Goal: Task Accomplishment & Management: Use online tool/utility

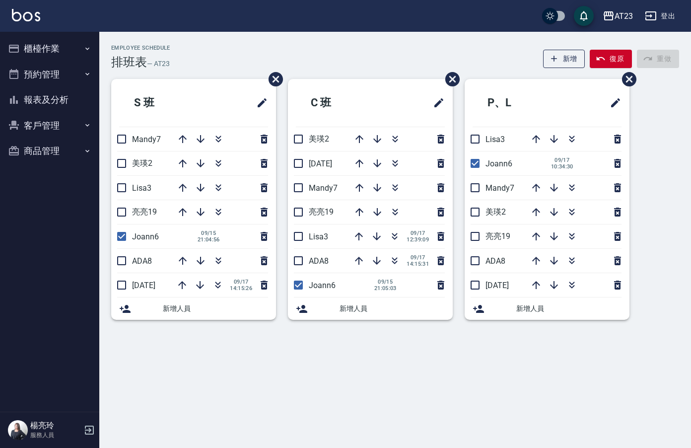
click at [48, 28] on div "AT23 登出" at bounding box center [345, 16] width 691 height 32
click at [51, 53] on button "櫃檯作業" at bounding box center [49, 49] width 91 height 26
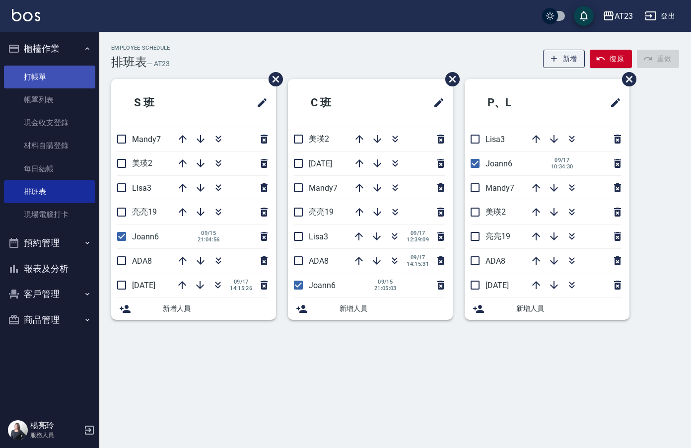
drag, startPoint x: 61, startPoint y: 99, endPoint x: 80, endPoint y: 82, distance: 26.0
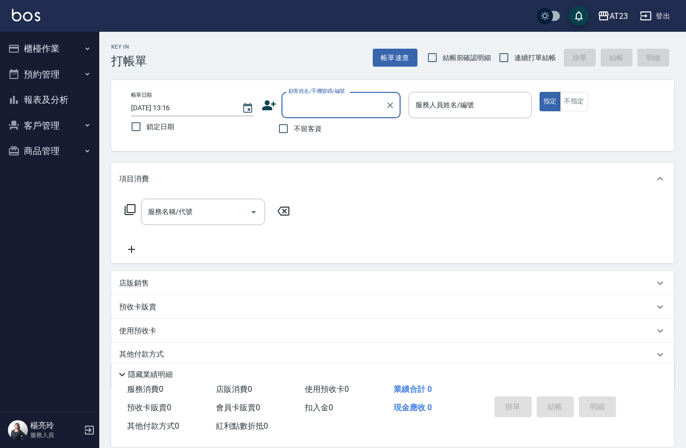
click at [291, 129] on input "不留客資" at bounding box center [283, 128] width 21 height 21
checkbox input "true"
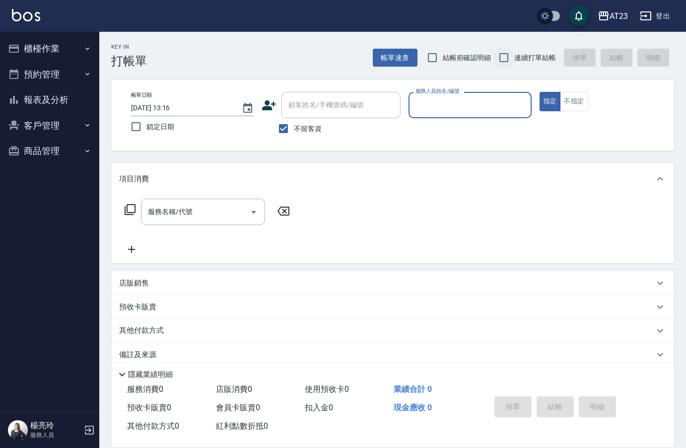
click at [502, 60] on input "連續打單結帳" at bounding box center [503, 57] width 21 height 21
checkbox input "true"
click at [516, 97] on input "服務人員姓名/編號" at bounding box center [470, 104] width 114 height 17
type input "[PERSON_NAME]-19"
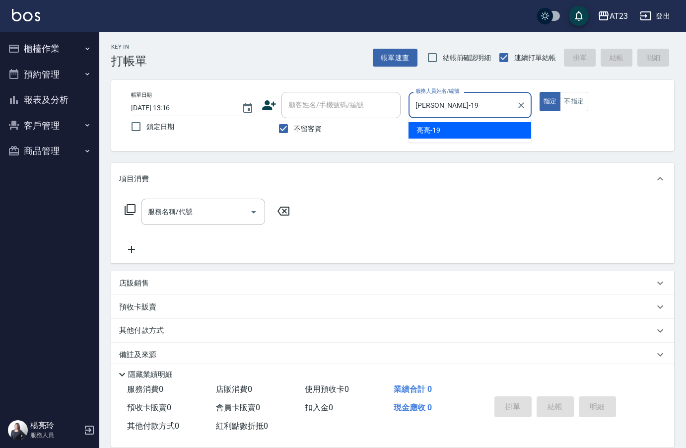
type button "true"
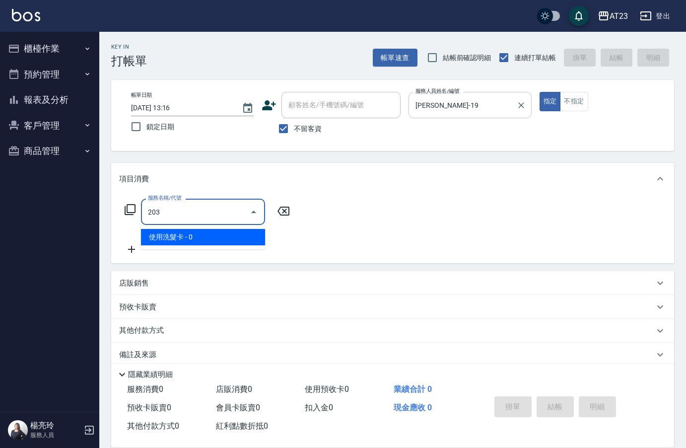
type input "使用洗髮卡(203)"
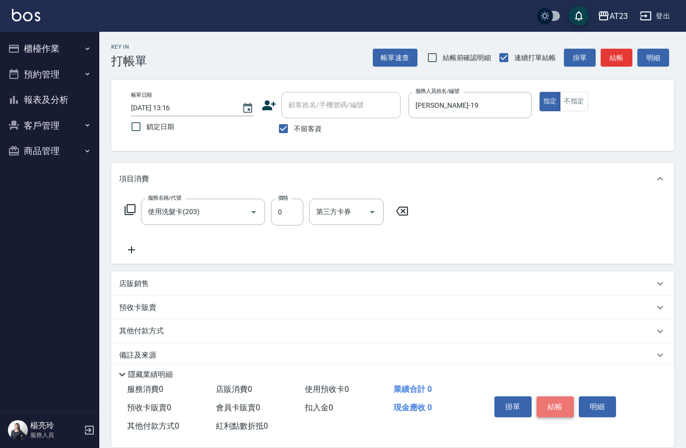
click at [548, 406] on button "結帳" at bounding box center [554, 406] width 37 height 21
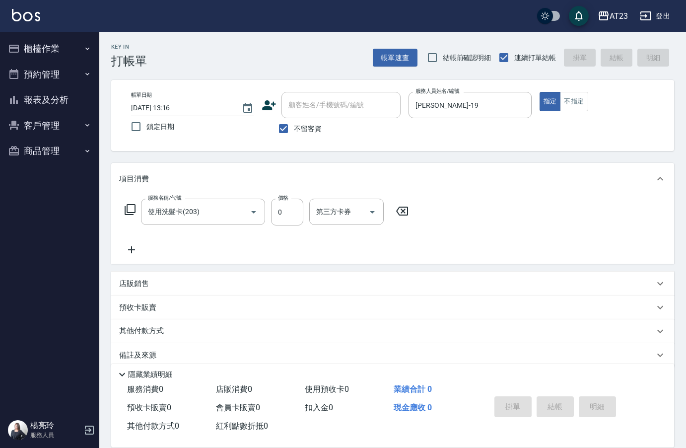
type input "[DATE] 15:13"
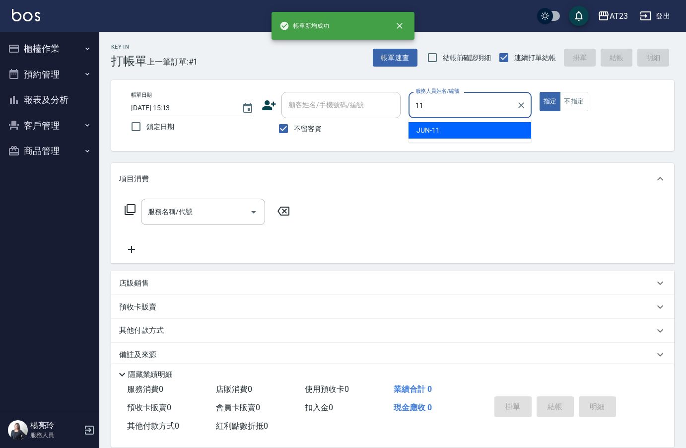
type input "JUN-11"
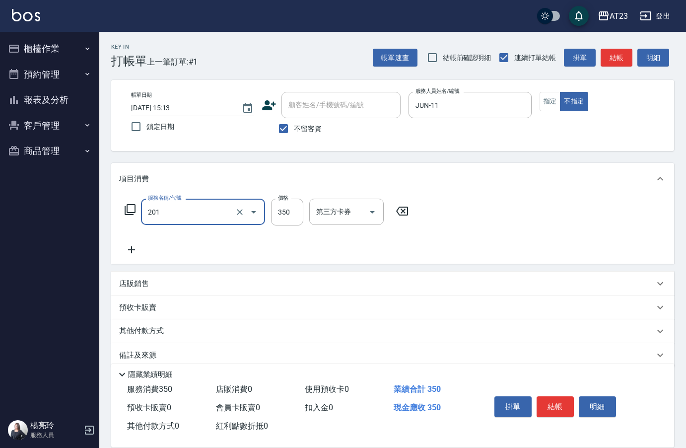
type input "一般洗髮(201)"
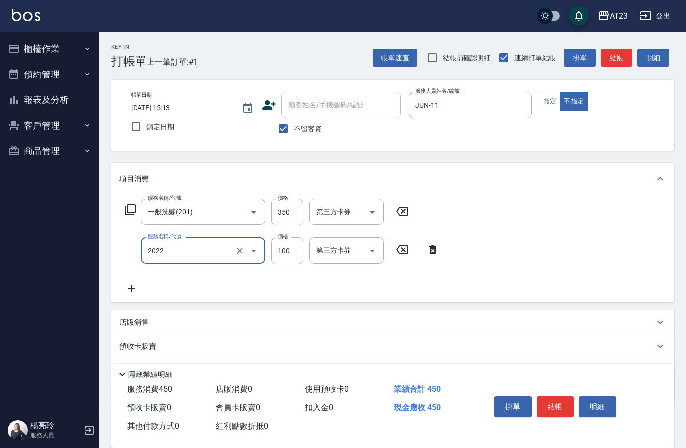
type input "升級精油洗髮(2022)"
click at [561, 402] on button "結帳" at bounding box center [554, 406] width 37 height 21
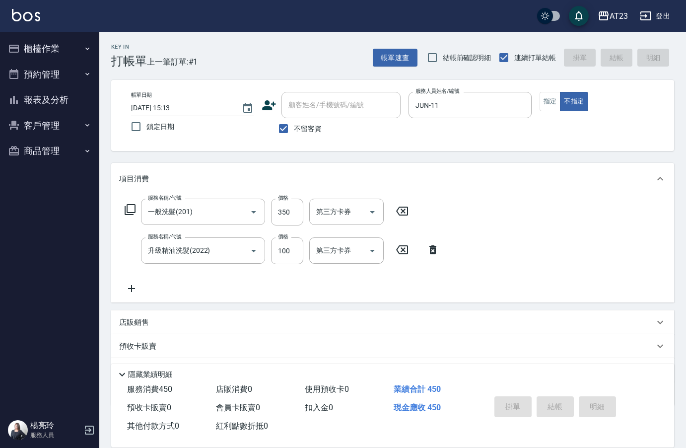
type input "[DATE] 15:14"
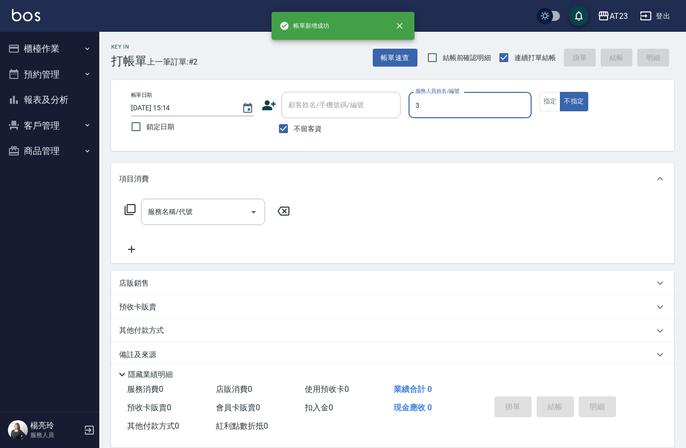
type input "[PERSON_NAME]-3"
type button "false"
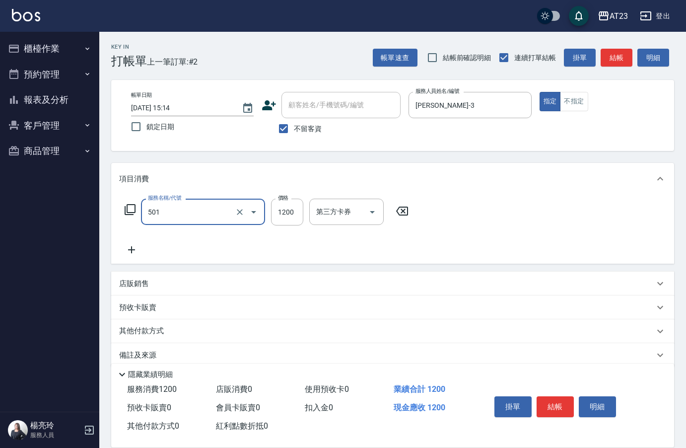
type input "染髮(501)"
type input "1500"
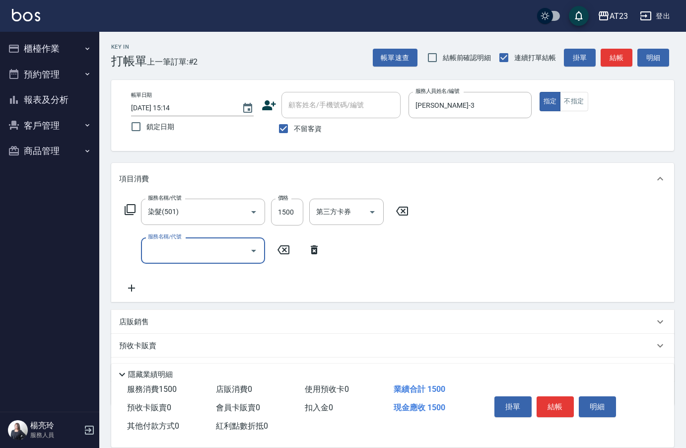
click at [125, 210] on icon at bounding box center [130, 209] width 11 height 11
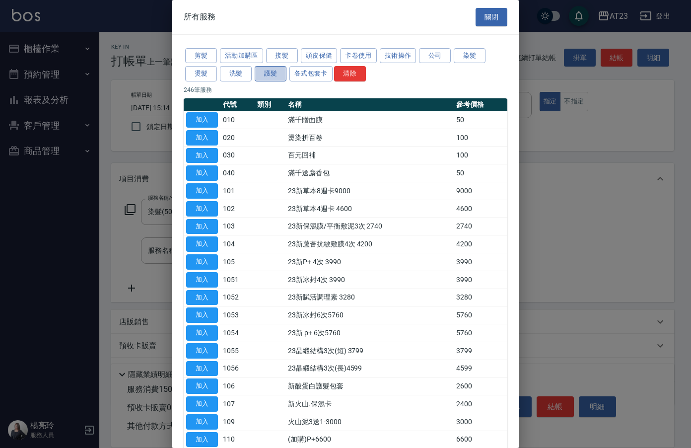
click at [281, 75] on button "護髮" at bounding box center [271, 73] width 32 height 15
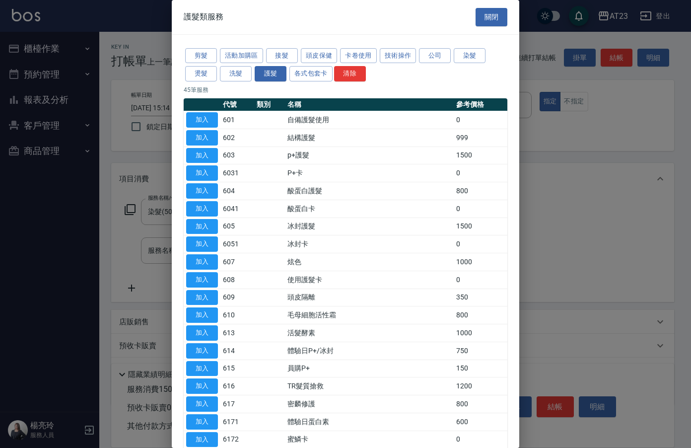
click at [339, 60] on div "剪髮 活動加購區 接髮 頭皮保健 卡卷使用 技術操作 公司 染髮 燙髮 洗髮 護髮 各式包套卡 清除" at bounding box center [345, 65] width 323 height 37
click at [332, 60] on button "頭皮保健" at bounding box center [319, 55] width 37 height 15
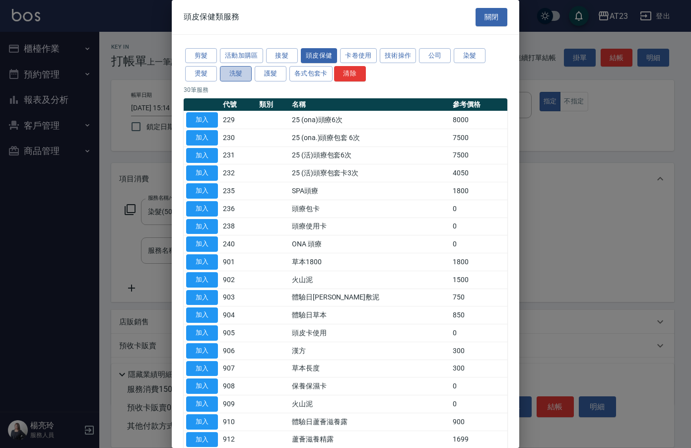
click at [246, 69] on button "洗髮" at bounding box center [236, 73] width 32 height 15
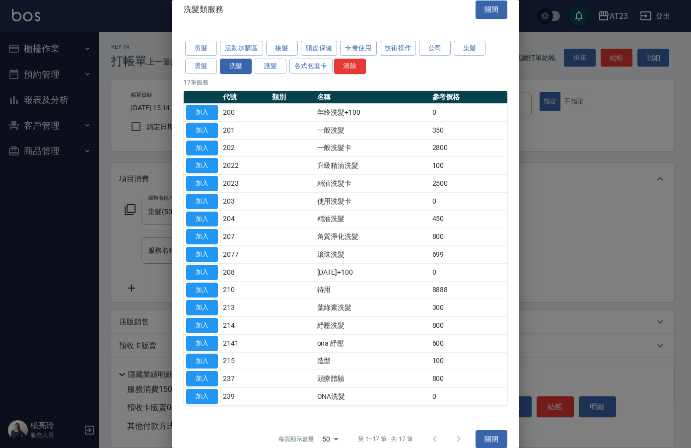
scroll to position [20, 0]
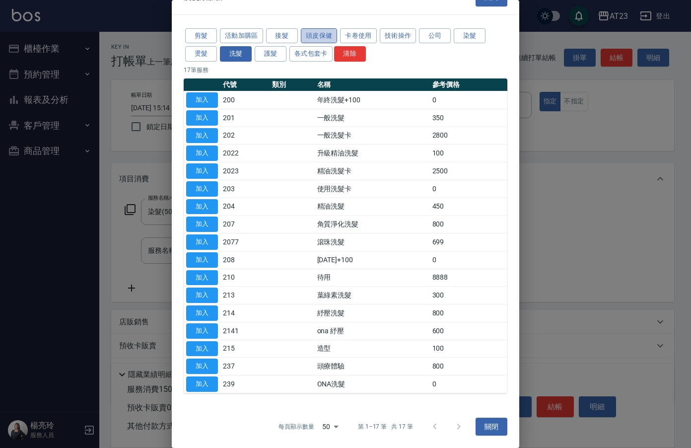
click at [311, 33] on button "頭皮保健" at bounding box center [319, 35] width 37 height 15
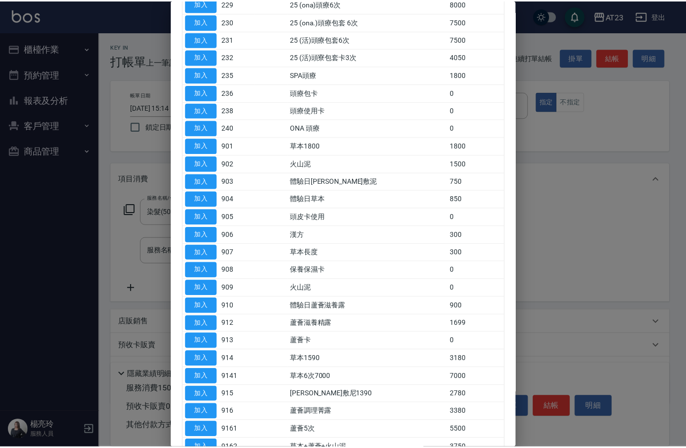
scroll to position [0, 0]
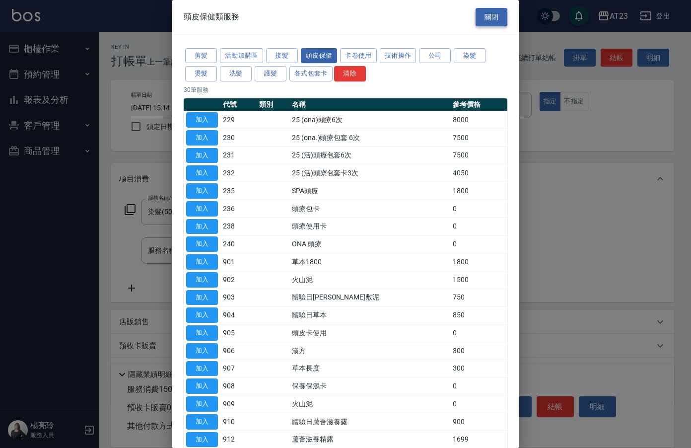
click at [486, 21] on button "關閉" at bounding box center [491, 17] width 32 height 18
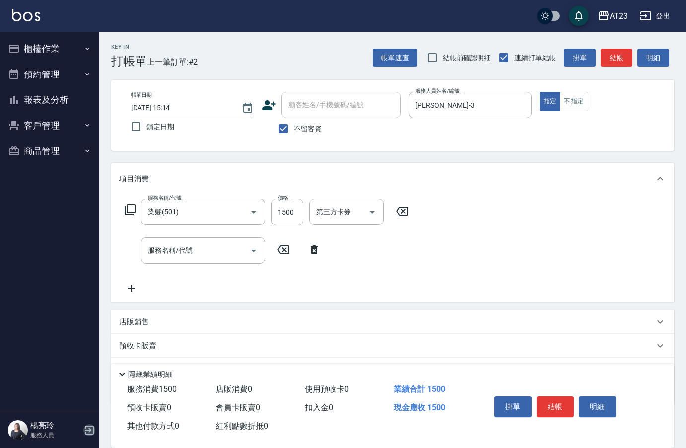
click at [93, 428] on icon "button" at bounding box center [89, 429] width 9 height 9
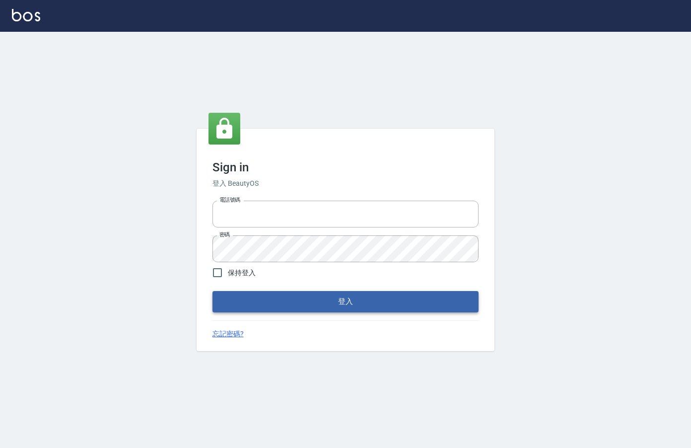
type input "0912850395"
click at [403, 299] on button "登入" at bounding box center [345, 301] width 266 height 21
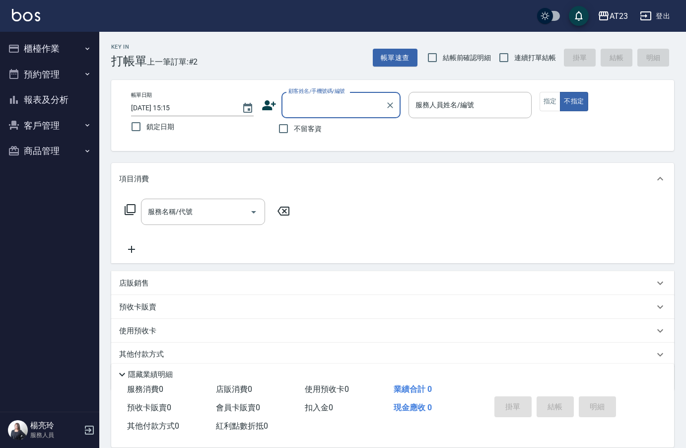
click at [270, 129] on div "不留客資" at bounding box center [330, 128] width 139 height 21
click at [280, 129] on input "不留客資" at bounding box center [283, 128] width 21 height 21
checkbox input "true"
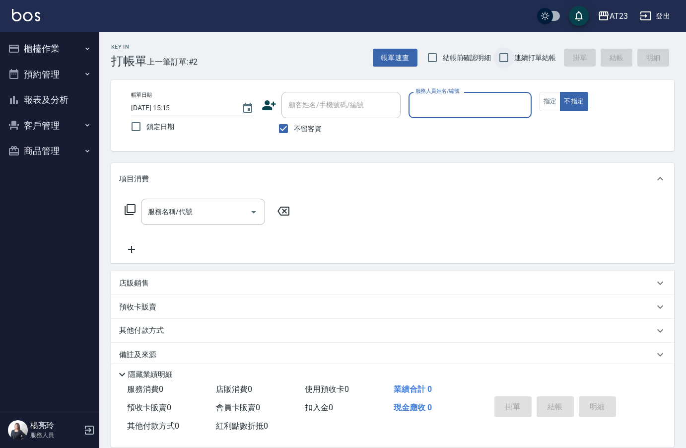
click at [504, 54] on input "連續打單結帳" at bounding box center [503, 57] width 21 height 21
checkbox input "true"
click at [491, 115] on div "服務人員姓名/編號" at bounding box center [469, 105] width 123 height 26
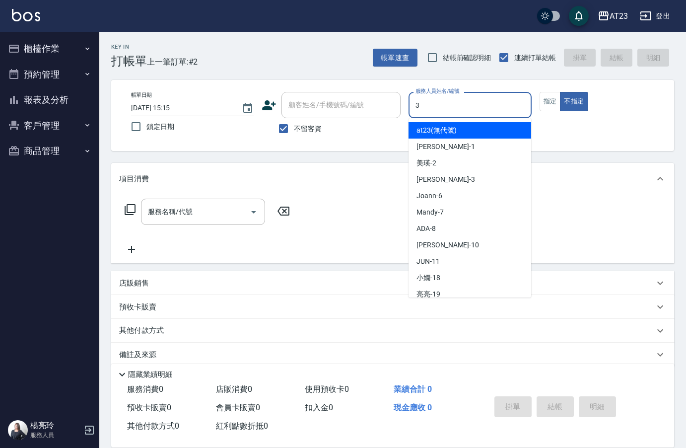
type input "[PERSON_NAME]-3"
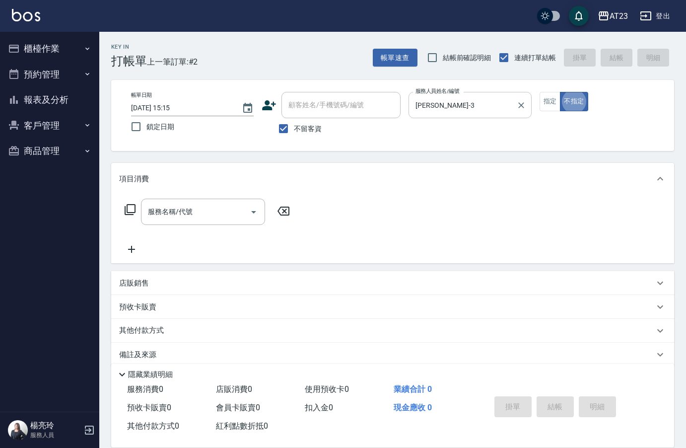
type button "false"
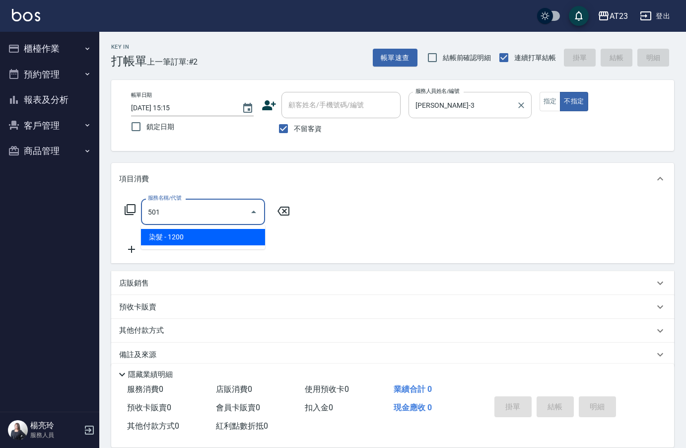
type input "染髮(501)"
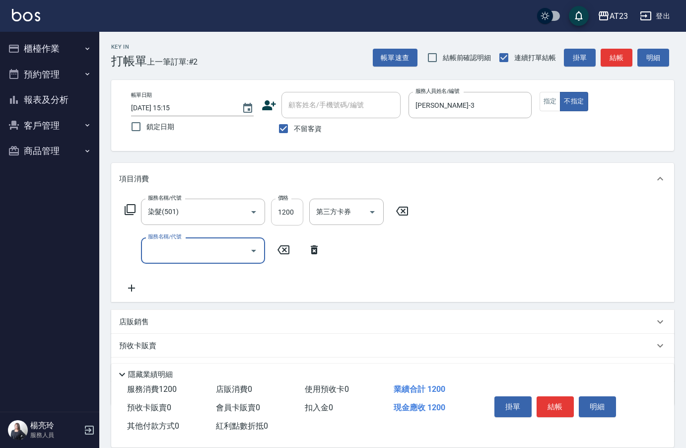
click at [288, 204] on input "1200" at bounding box center [287, 211] width 32 height 27
type input "1500"
click at [129, 216] on div "服務名稱/代號 染髮(501) 服務名稱/代號 價格 1500 價格 第三方卡券 第三方卡券" at bounding box center [266, 211] width 295 height 27
click at [123, 199] on div "服務名稱/代號 染髮(501) 服務名稱/代號 價格 1500 價格 第三方卡券 第三方卡券" at bounding box center [266, 211] width 295 height 27
click at [130, 220] on div "服務名稱/代號 染髮(501) 服務名稱/代號 價格 1500 價格 第三方卡券 第三方卡券" at bounding box center [266, 211] width 295 height 27
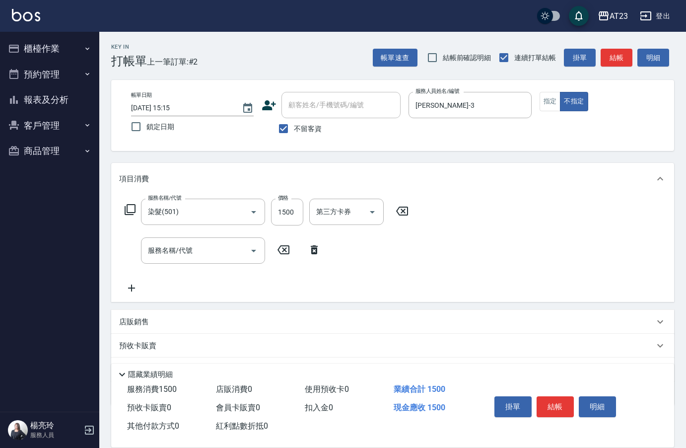
click at [129, 212] on icon at bounding box center [130, 209] width 12 height 12
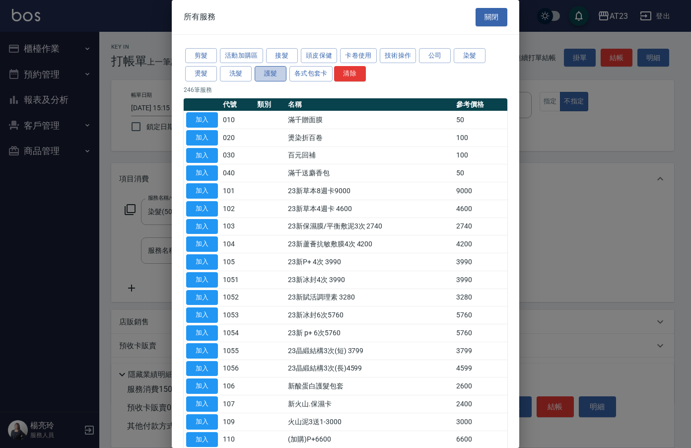
click at [266, 73] on button "護髮" at bounding box center [271, 73] width 32 height 15
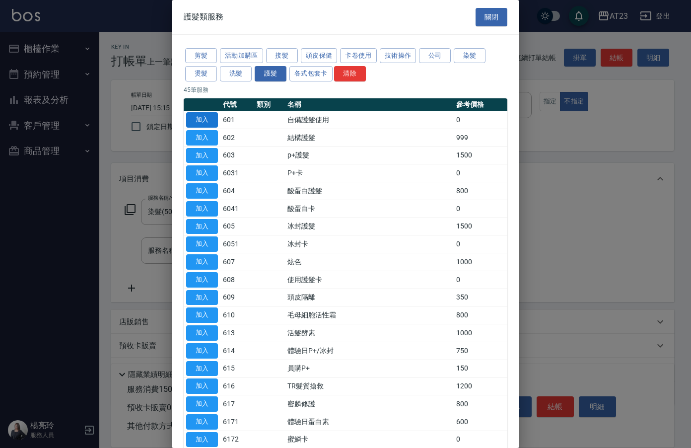
click at [195, 119] on button "加入" at bounding box center [202, 119] width 32 height 15
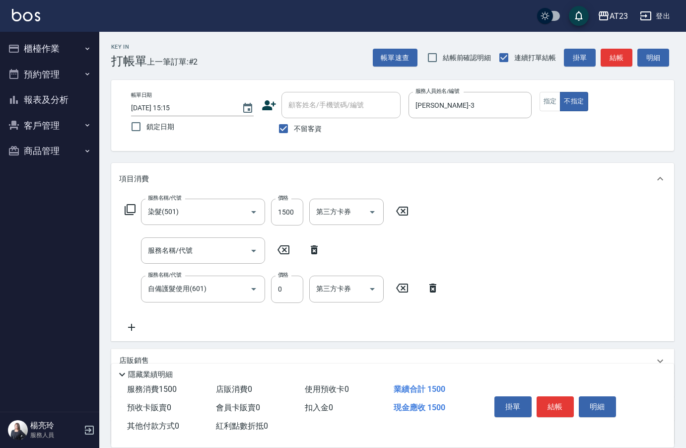
click at [318, 250] on icon at bounding box center [314, 250] width 25 height 12
type input "自備護髮使用(601)"
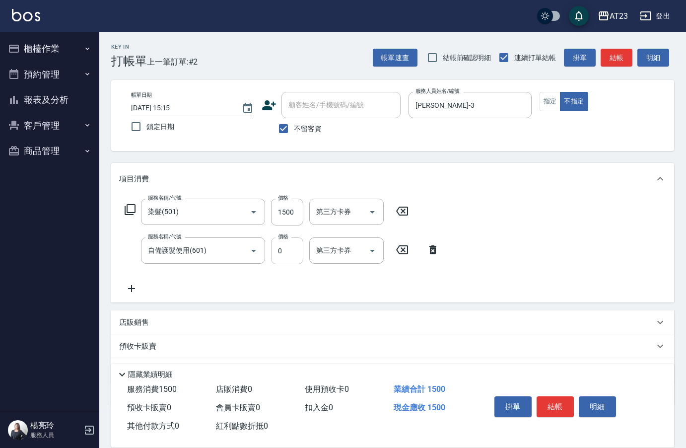
click at [286, 253] on input "0" at bounding box center [287, 250] width 32 height 27
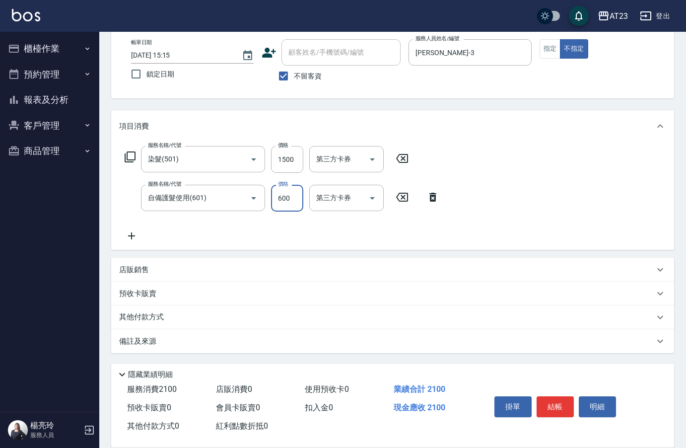
scroll to position [53, 0]
type input "600"
click at [164, 324] on div "其他付款方式" at bounding box center [392, 317] width 563 height 24
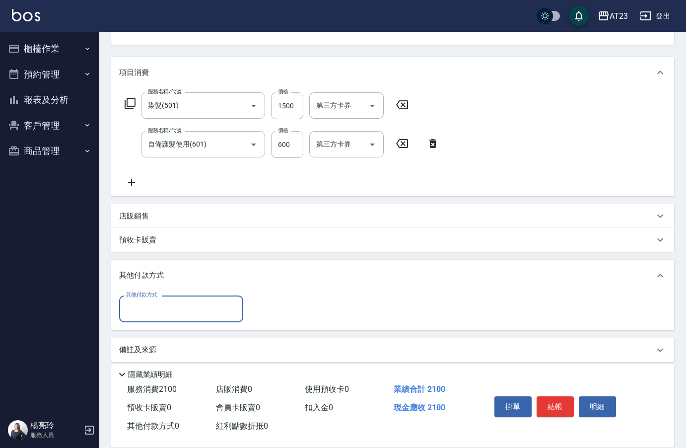
scroll to position [110, 0]
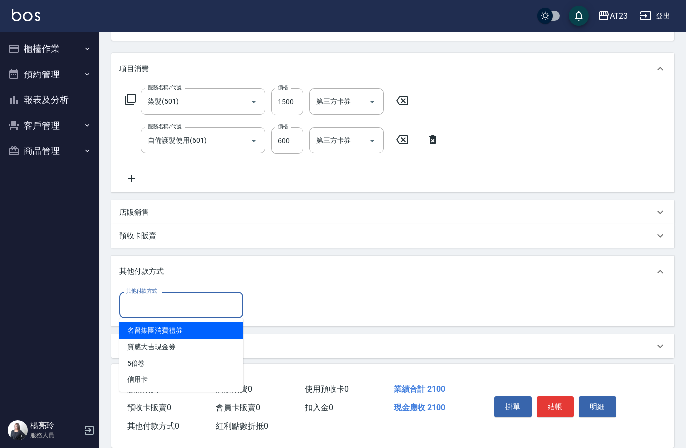
click at [145, 313] on input "其他付款方式" at bounding box center [181, 304] width 115 height 17
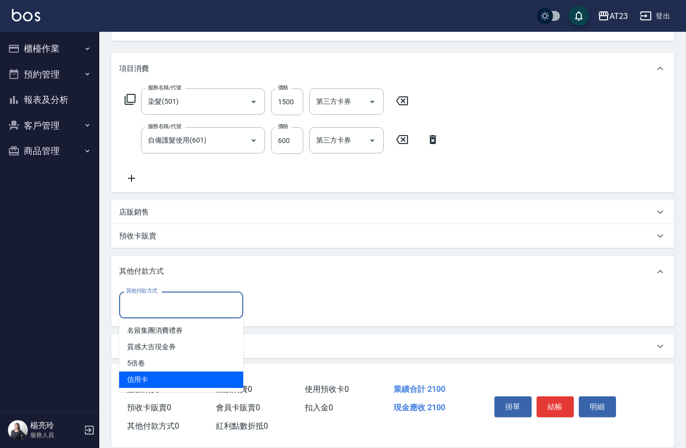
click at [157, 380] on span "信用卡" at bounding box center [181, 379] width 124 height 16
type input "信用卡"
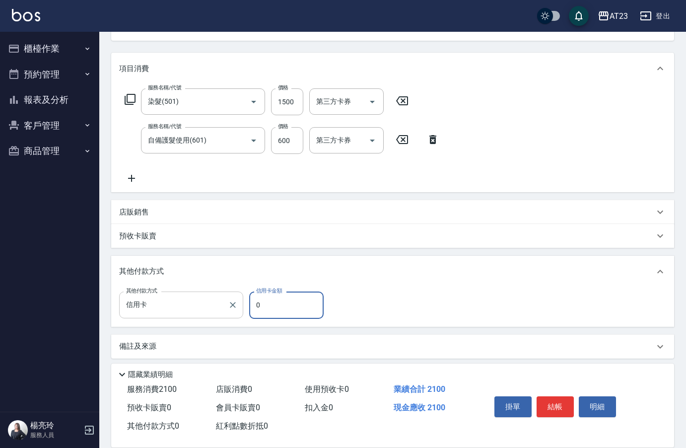
drag, startPoint x: 261, startPoint y: 295, endPoint x: 216, endPoint y: 293, distance: 45.2
click at [216, 293] on div "其他付款方式 信用卡 其他付款方式 信用卡金額 0 信用卡金額" at bounding box center [224, 304] width 210 height 27
type input "2100"
click at [570, 403] on button "結帳" at bounding box center [554, 406] width 37 height 21
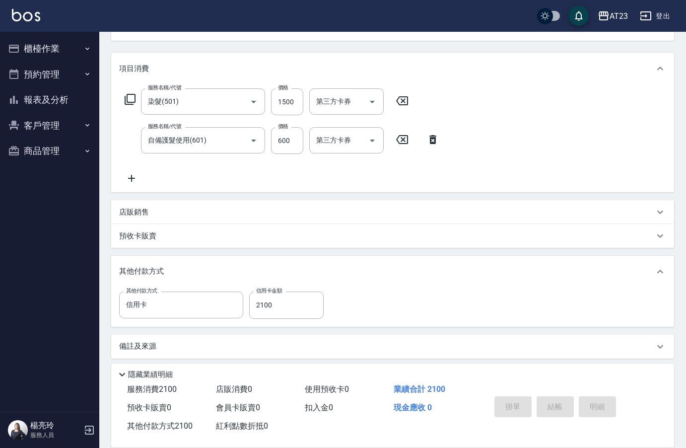
type input "2025/09/17 15:16"
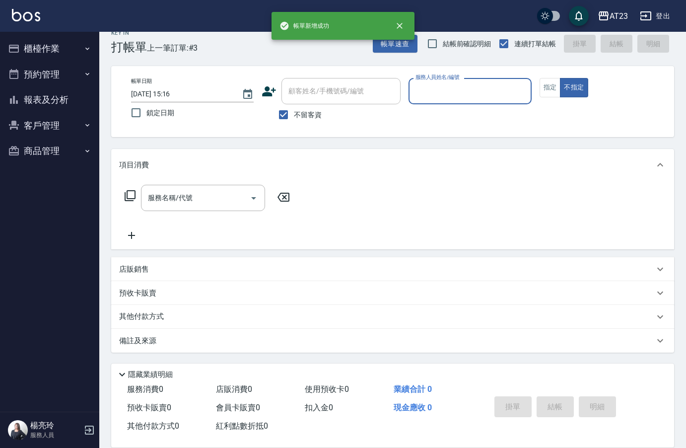
scroll to position [14, 0]
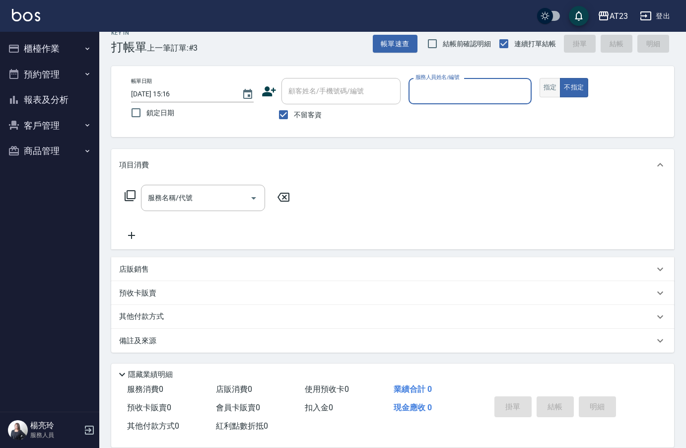
click at [550, 84] on button "指定" at bounding box center [549, 87] width 21 height 19
click at [475, 88] on input "服務人員姓名/編號" at bounding box center [470, 90] width 114 height 17
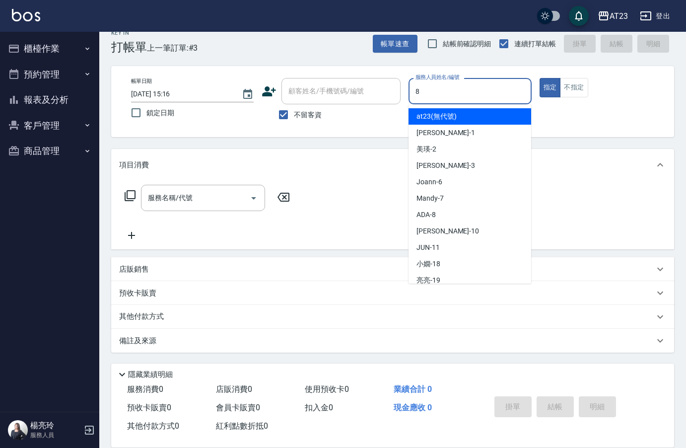
type input "8"
type button "true"
type input "ADA-8"
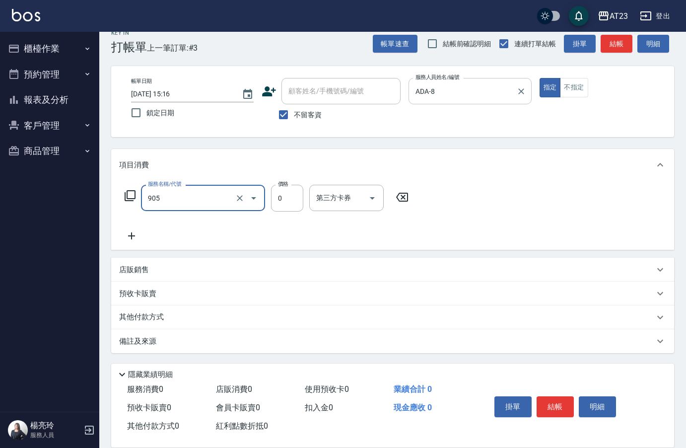
type input "頭皮卡使用(905)"
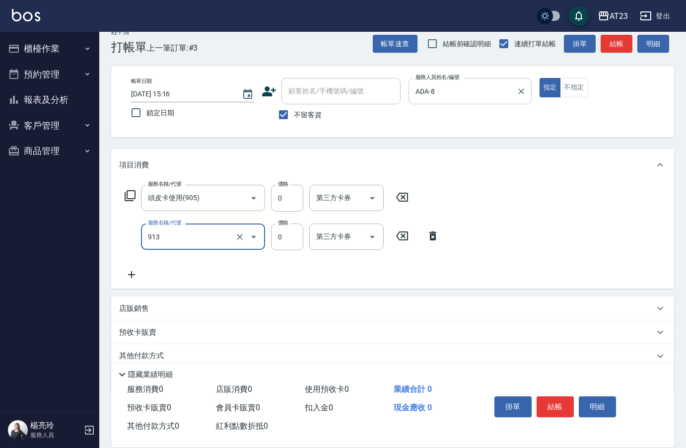
type input "蘆薈卡(913)"
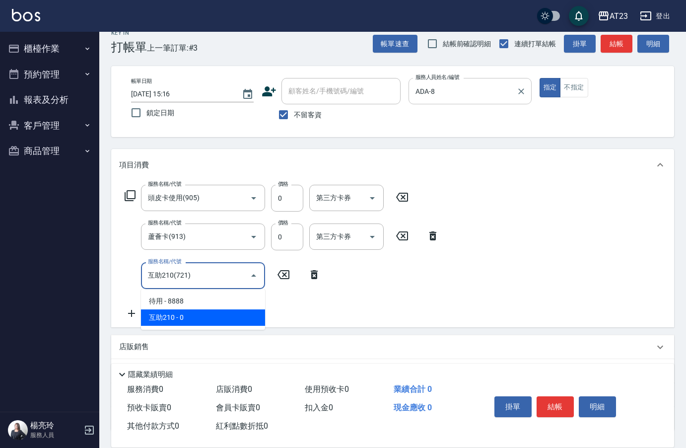
type input "互助210(721)"
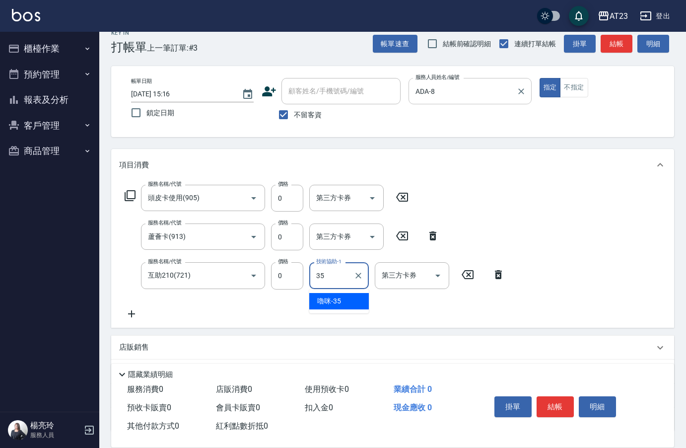
type input "嚕咪-35"
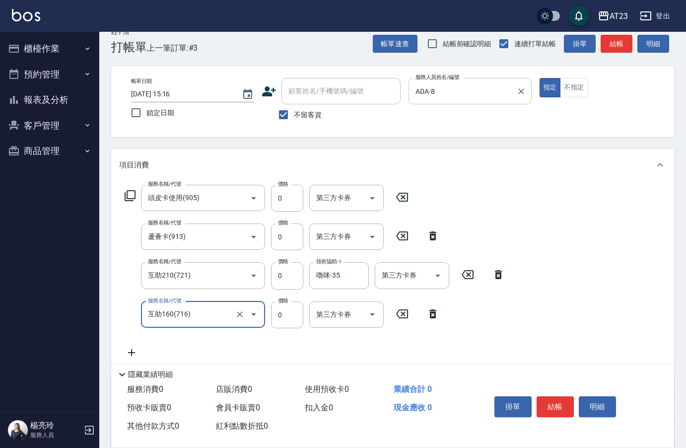
type input "互助160(716)"
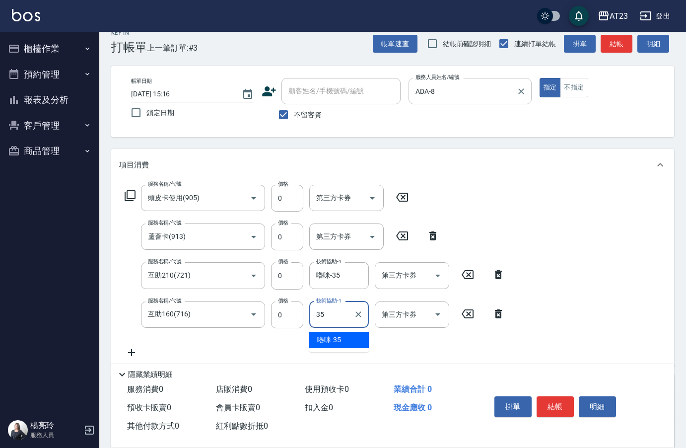
type input "嚕咪-35"
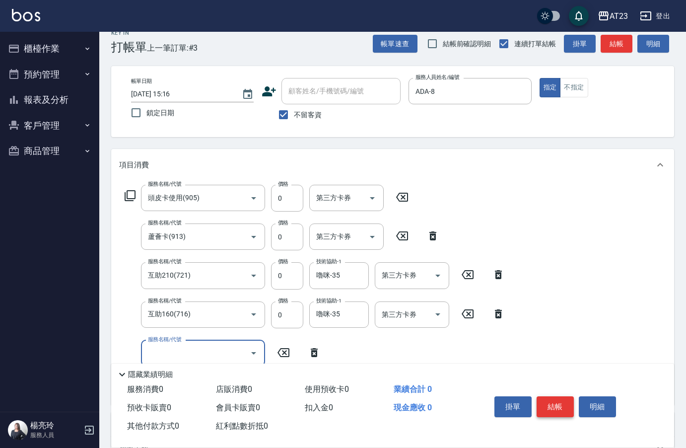
click at [558, 400] on button "結帳" at bounding box center [554, 406] width 37 height 21
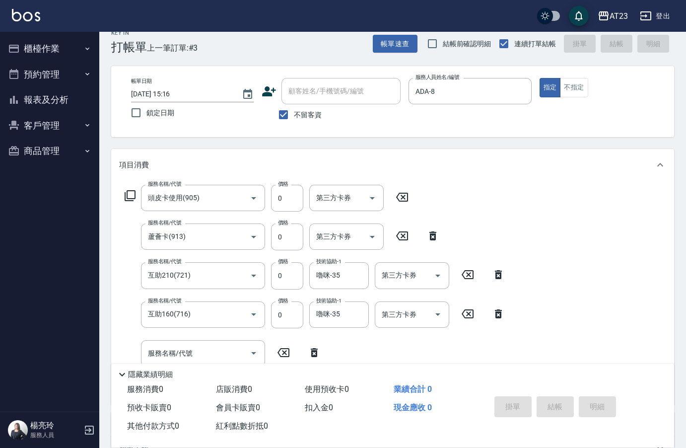
type input "2025/09/17 15:17"
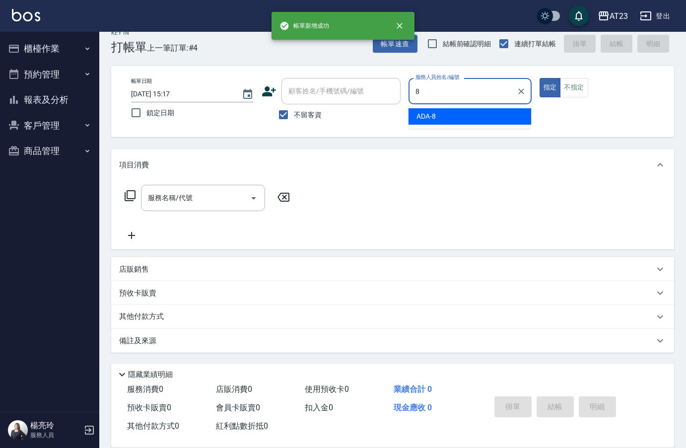
type input "ADA-8"
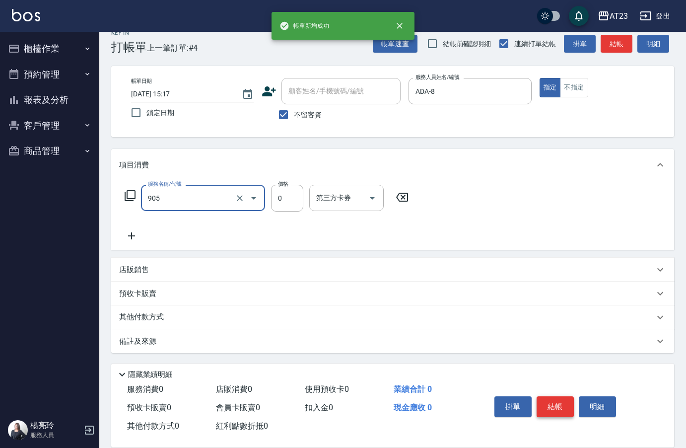
type input "頭皮卡使用(905)"
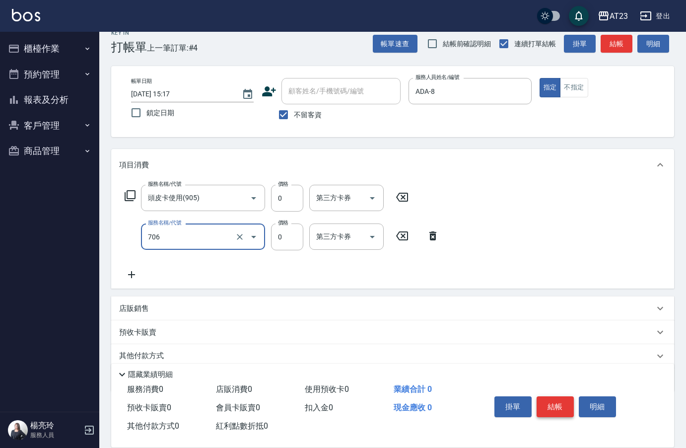
type input "互助60(706)"
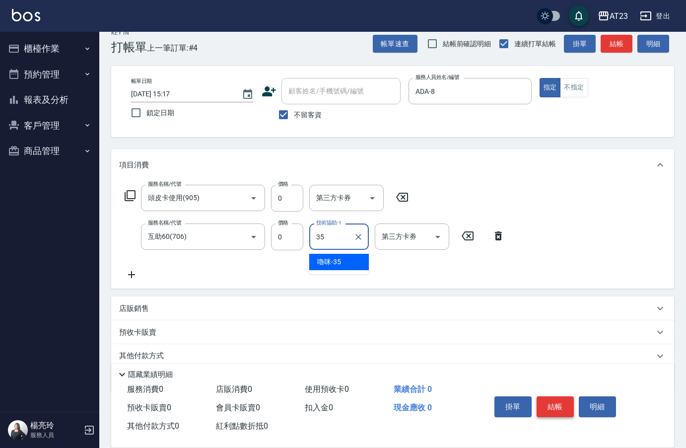
type input "嚕咪-35"
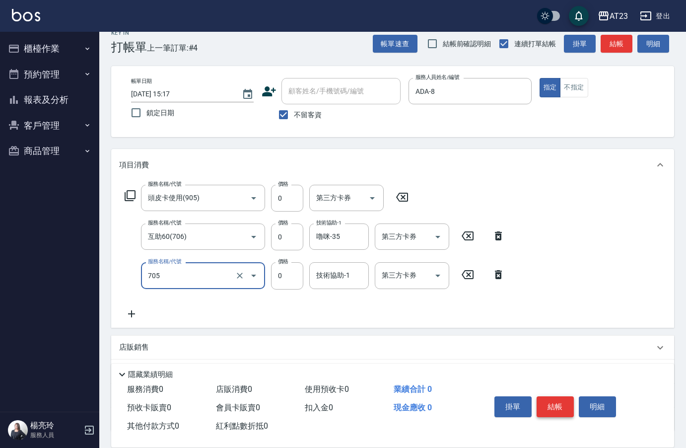
type input "互助50(705)"
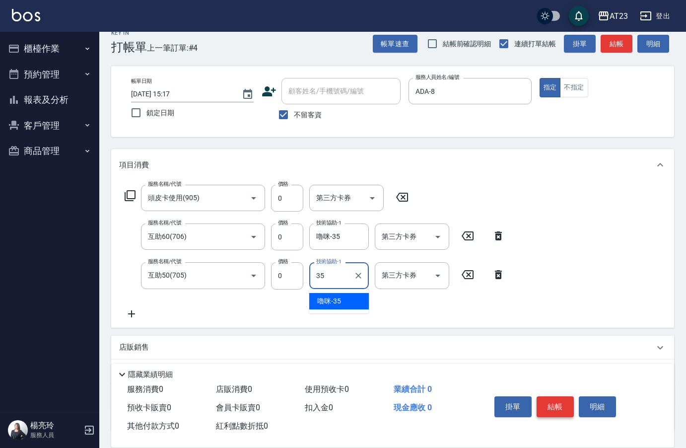
type input "嚕咪-35"
click at [558, 400] on button "結帳" at bounding box center [554, 406] width 37 height 21
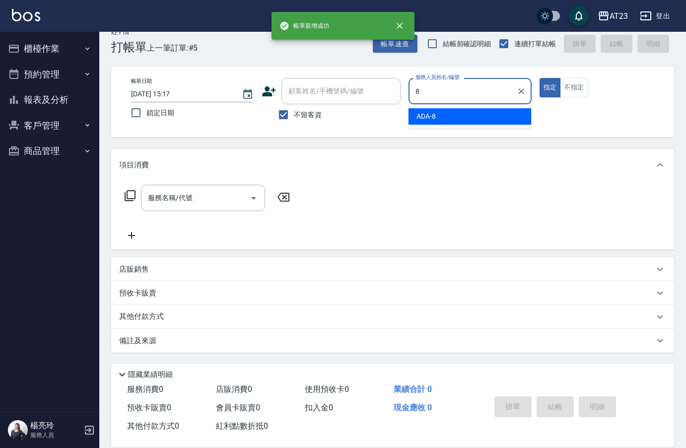
type input "ADA-8"
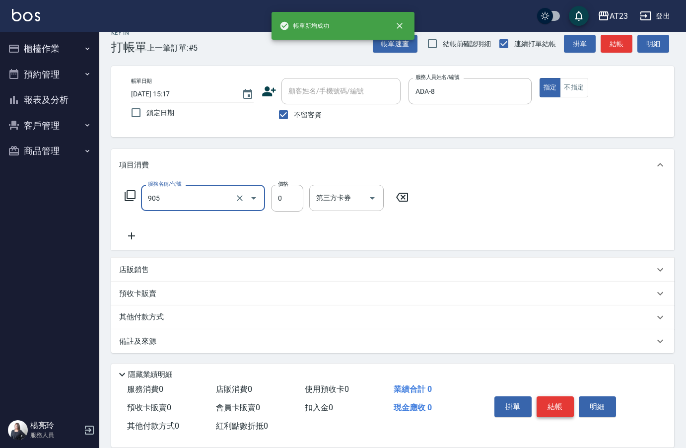
type input "頭皮卡使用(905)"
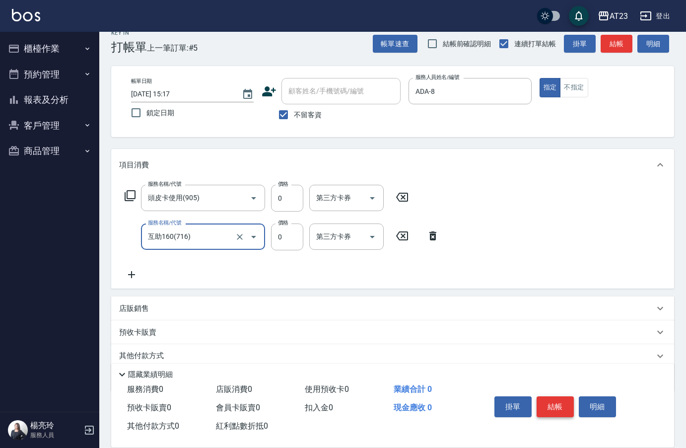
type input "互助160(716)"
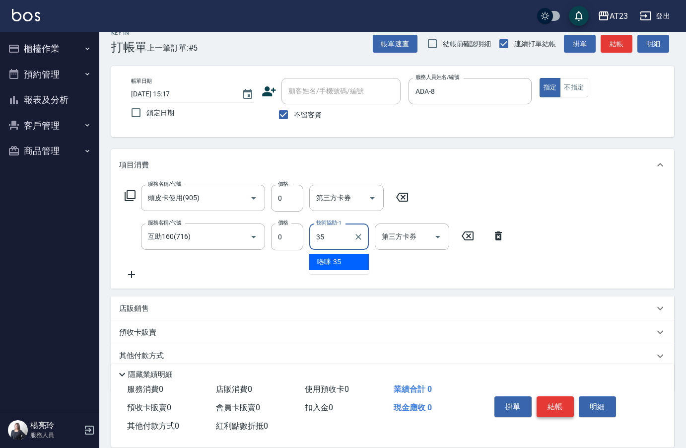
type input "嚕咪-35"
click at [558, 400] on button "結帳" at bounding box center [554, 406] width 37 height 21
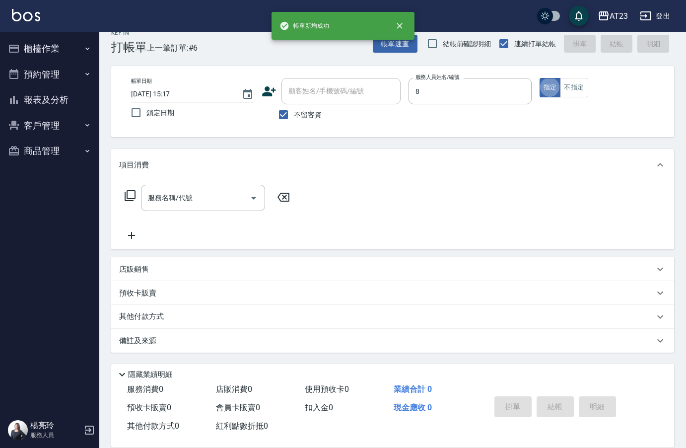
type input "ADA-8"
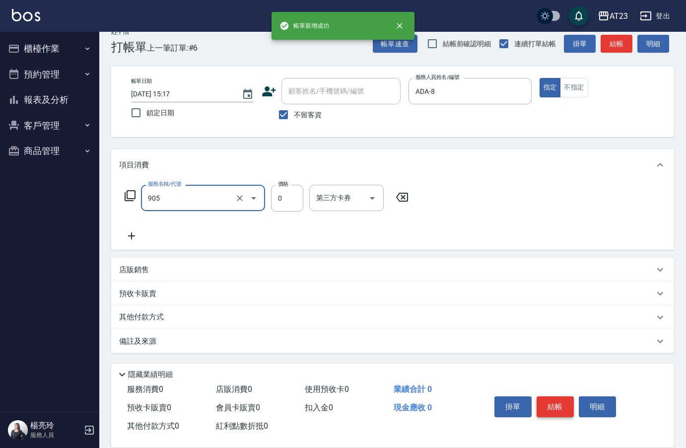
type input "頭皮卡使用(905)"
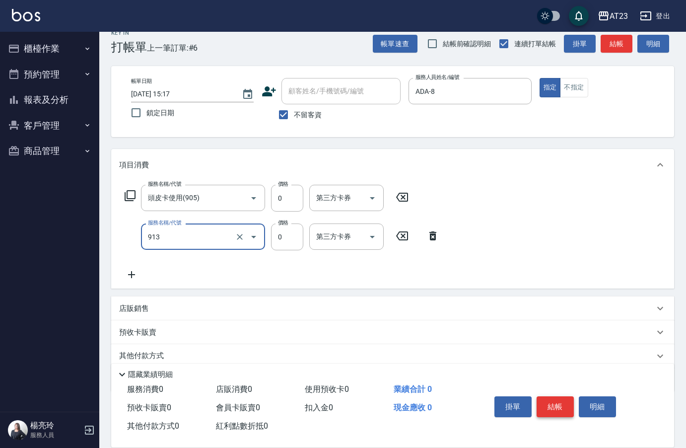
type input "蘆薈卡(913)"
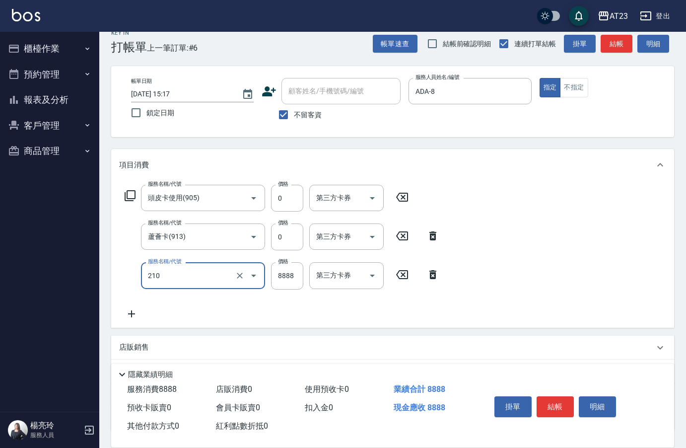
drag, startPoint x: 176, startPoint y: 280, endPoint x: 69, endPoint y: 261, distance: 108.4
click at [84, 269] on div "AT23 登出 櫃檯作業 打帳單 帳單列表 現金收支登錄 材料自購登錄 每日結帳 排班表 現場電腦打卡 預約管理 預約管理 單日預約紀錄 單週預約紀錄 報表及…" at bounding box center [343, 256] width 686 height 540
click at [162, 274] on input "210" at bounding box center [188, 274] width 87 height 17
drag, startPoint x: 162, startPoint y: 274, endPoint x: 70, endPoint y: 257, distance: 93.5
click at [92, 268] on div "AT23 登出 櫃檯作業 打帳單 帳單列表 現金收支登錄 材料自購登錄 每日結帳 排班表 現場電腦打卡 預約管理 預約管理 單日預約紀錄 單週預約紀錄 報表及…" at bounding box center [343, 256] width 686 height 540
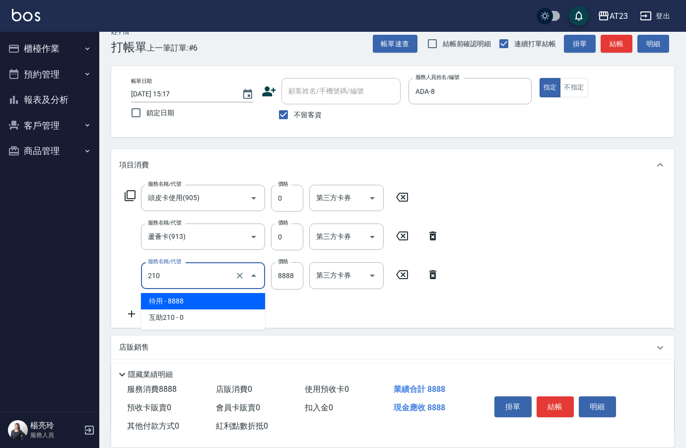
drag, startPoint x: 185, startPoint y: 274, endPoint x: 61, endPoint y: 265, distance: 123.9
click at [64, 265] on div "AT23 登出 櫃檯作業 打帳單 帳單列表 現金收支登錄 材料自購登錄 每日結帳 排班表 現場電腦打卡 預約管理 預約管理 單日預約紀錄 單週預約紀錄 報表及…" at bounding box center [343, 256] width 686 height 540
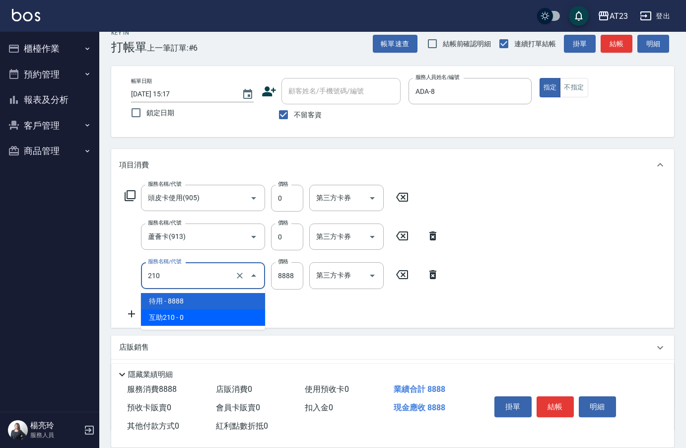
type input "互助210(721)"
type input "0"
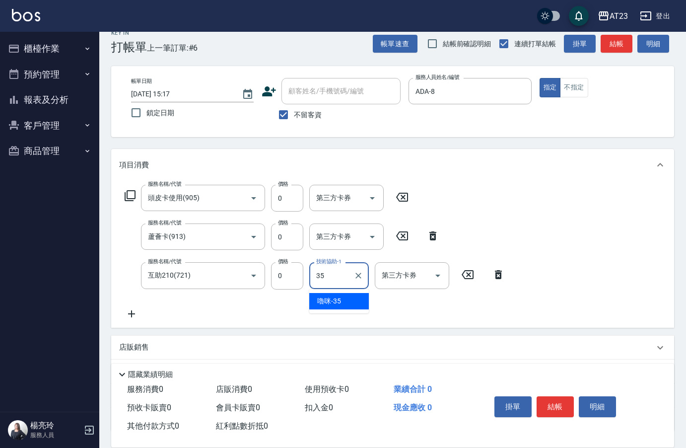
type input "嚕咪-35"
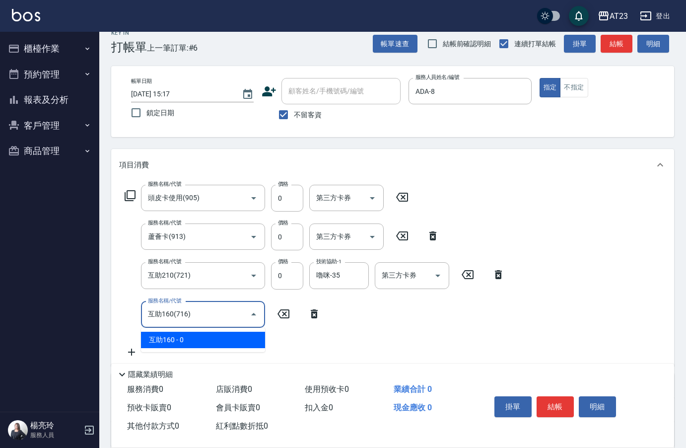
type input "互助160(716)"
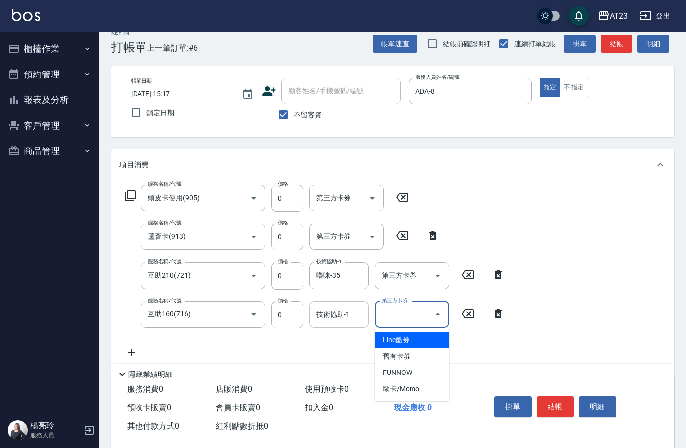
click at [337, 325] on div "技術協助-1" at bounding box center [339, 314] width 60 height 26
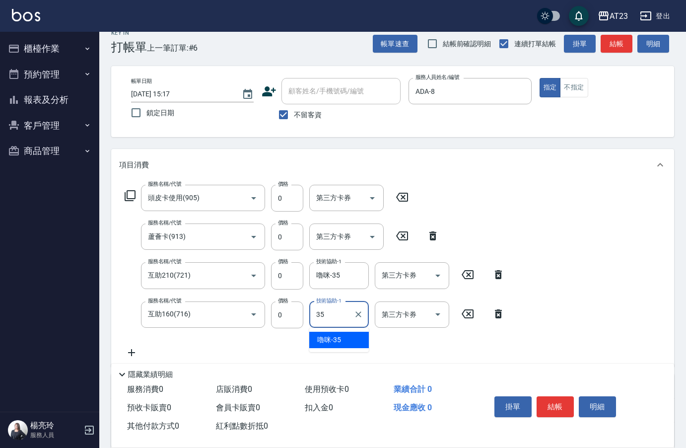
type input "嚕咪-35"
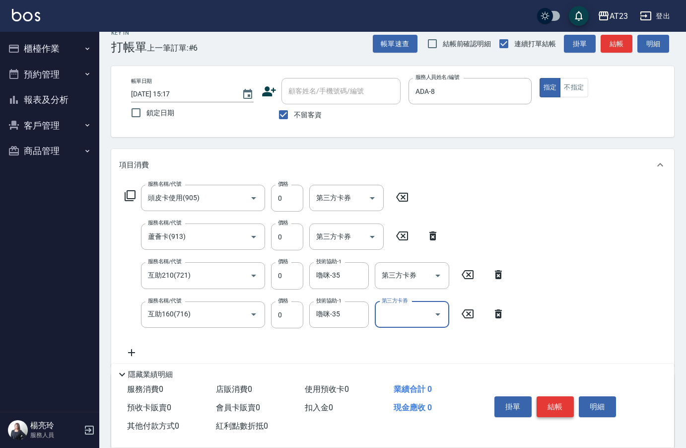
click at [563, 402] on button "結帳" at bounding box center [554, 406] width 37 height 21
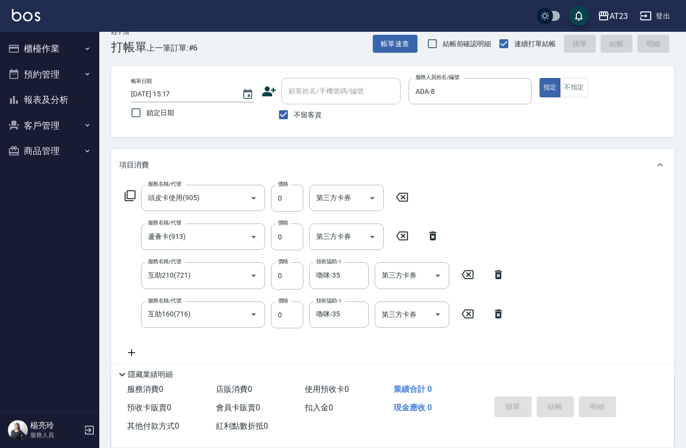
type input "2025/09/17 15:18"
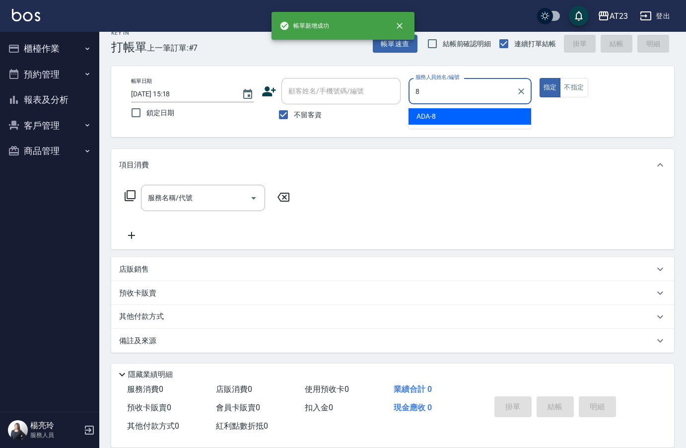
type input "ADA-8"
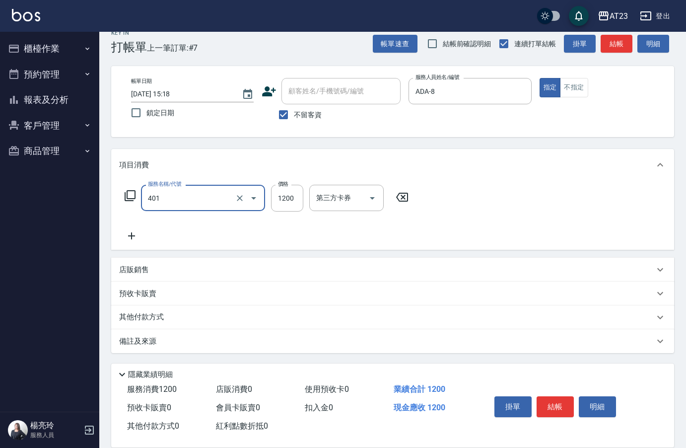
type input "燙髮(401)"
type input "1500"
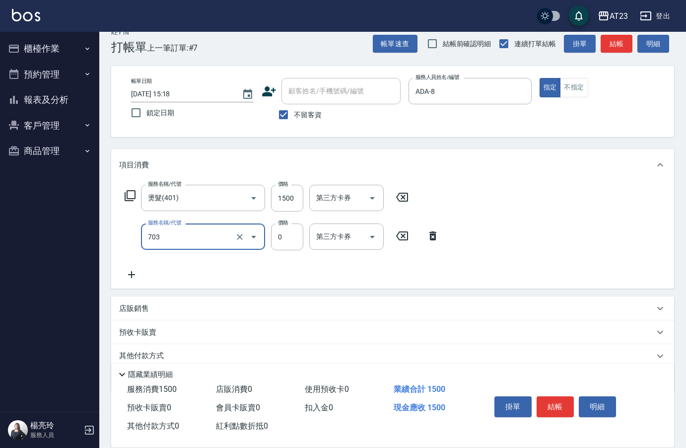
type input "洗髮.互助30(703)"
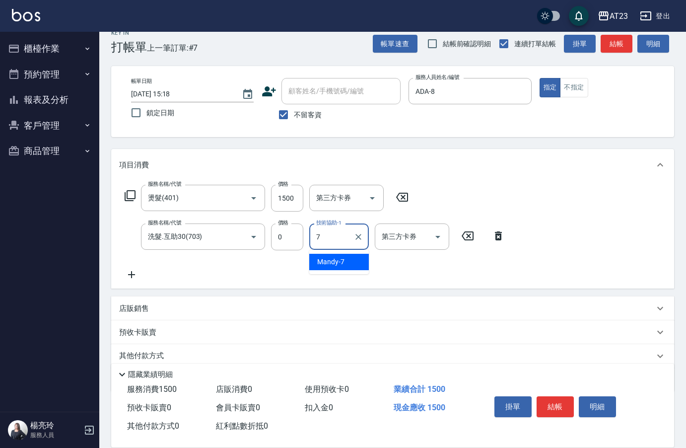
type input "Mandy-7"
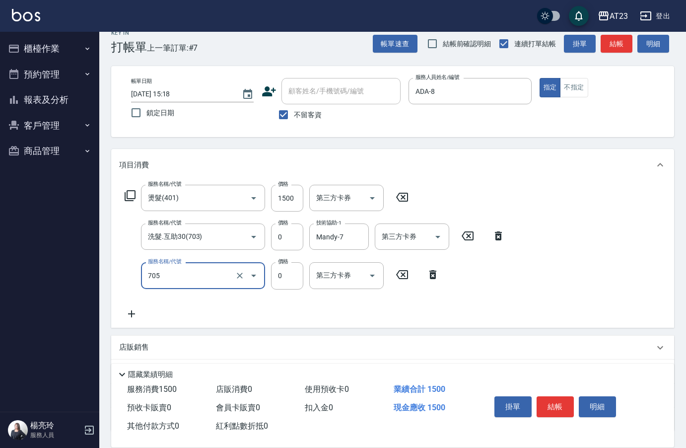
type input "互助50(705)"
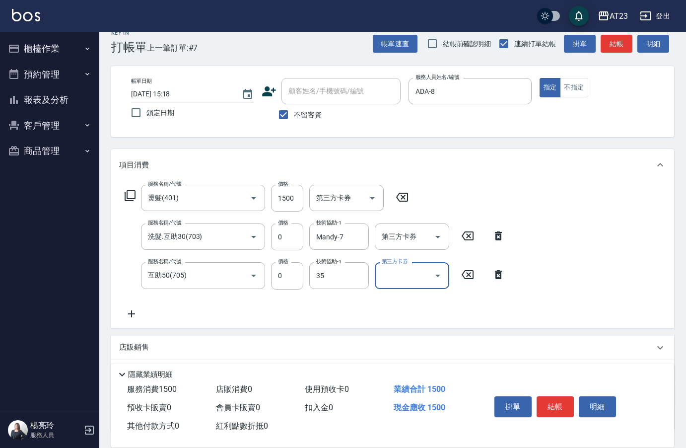
type input "嚕咪-35"
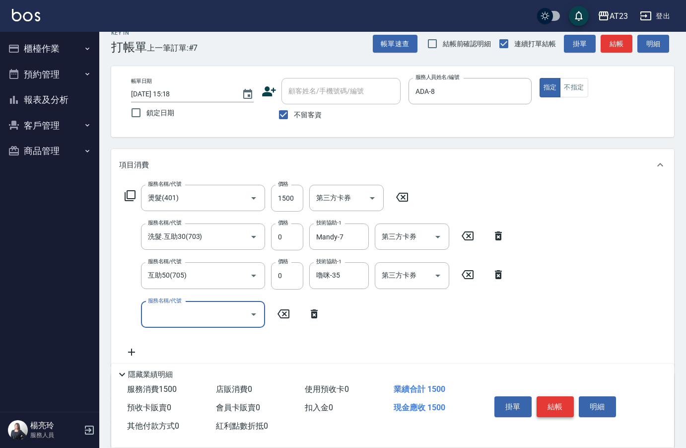
click at [557, 406] on button "結帳" at bounding box center [554, 406] width 37 height 21
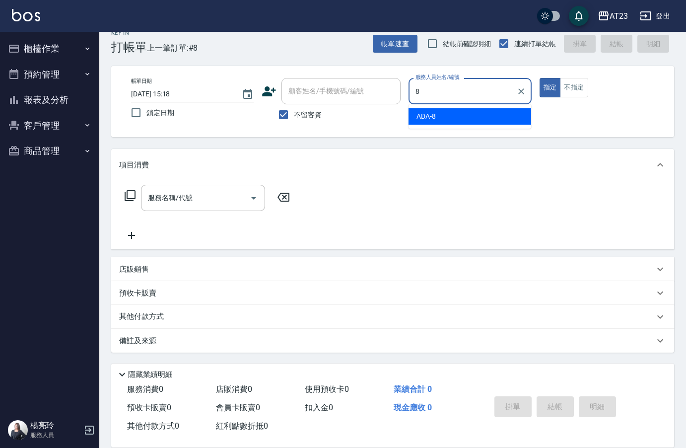
type input "ADA-8"
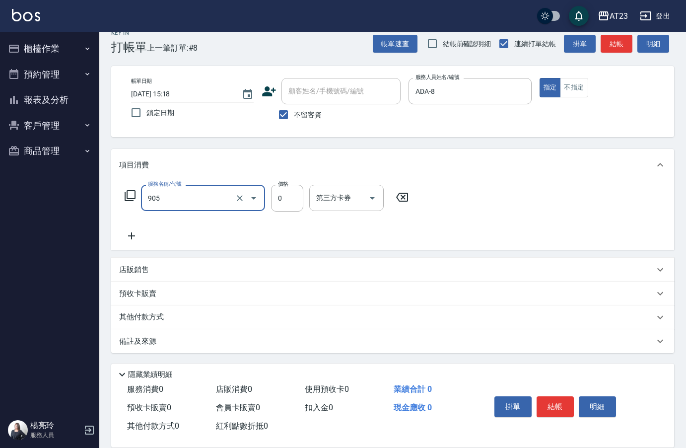
type input "頭皮卡使用(905)"
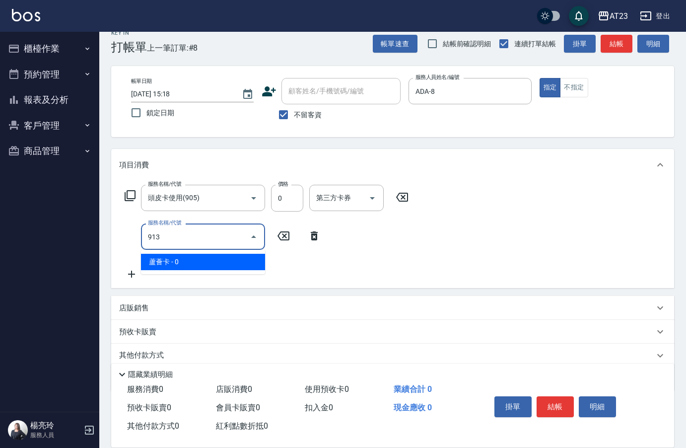
type input "蘆薈卡(913)"
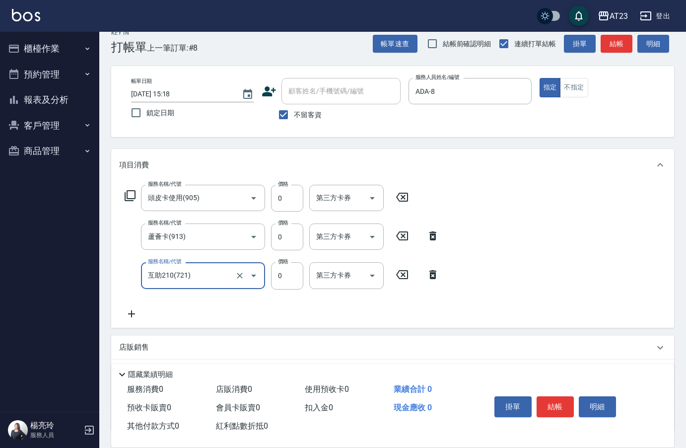
type input "互助210(721)"
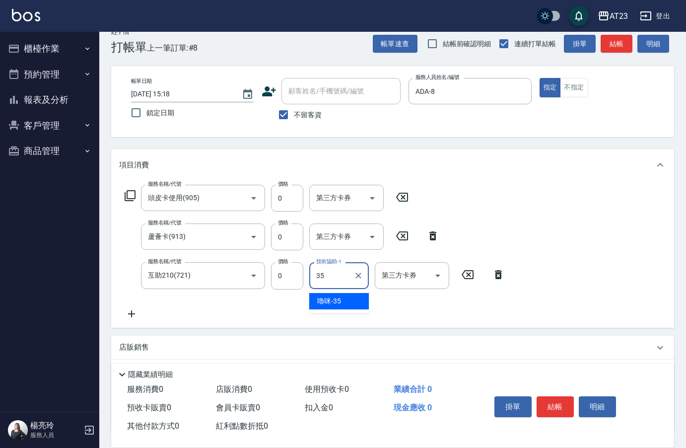
type input "嚕咪-35"
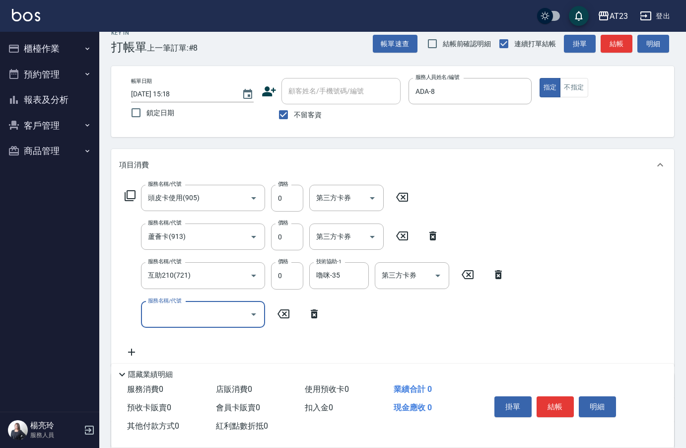
type input "7"
type input "互助160(716)"
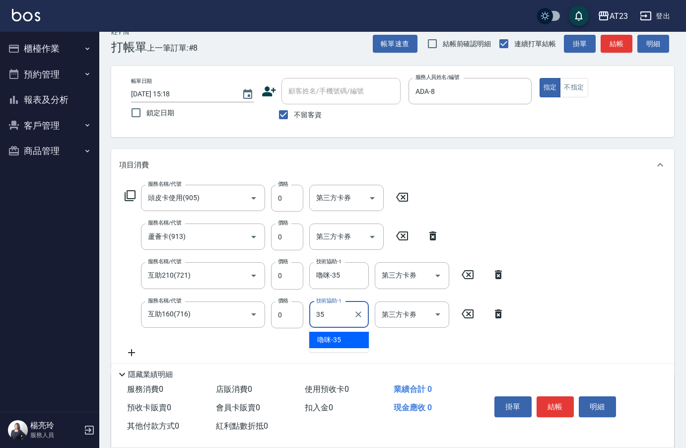
type input "嚕咪-35"
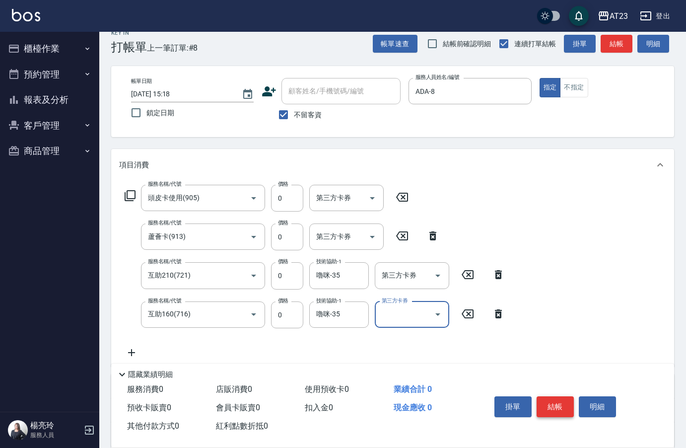
click at [566, 396] on button "結帳" at bounding box center [554, 406] width 37 height 21
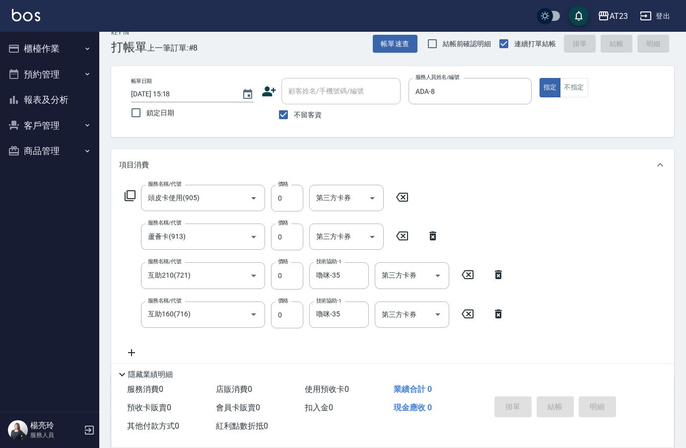
type input "2025/09/17 15:19"
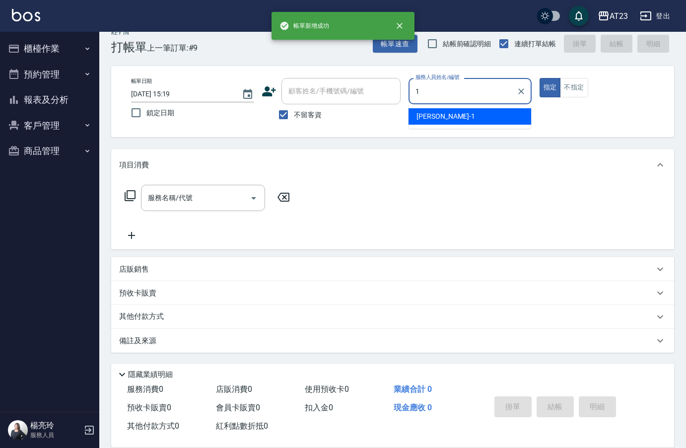
type input "歐娜-1"
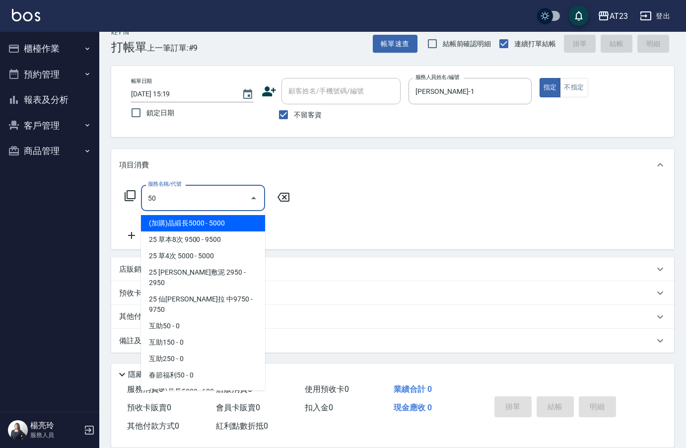
type input "5"
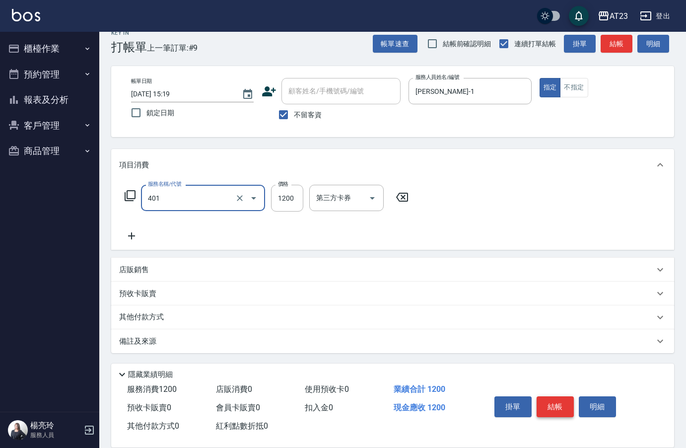
type input "燙髮(401)"
type input "1000"
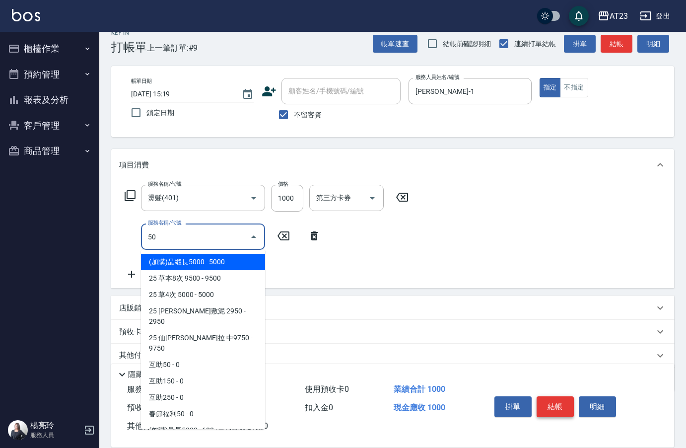
type input "5"
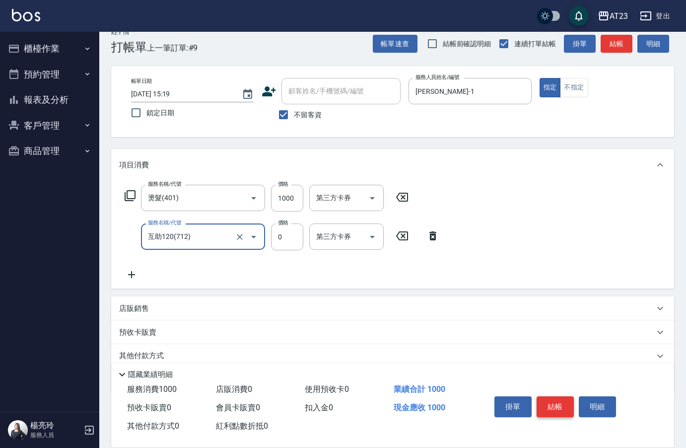
type input "互助120(712)"
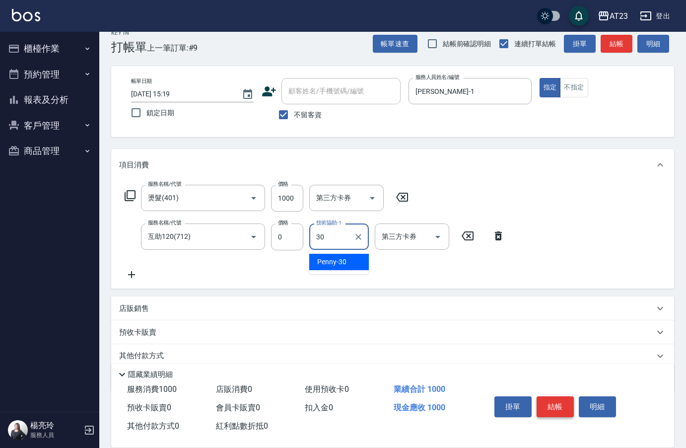
type input "Penny-30"
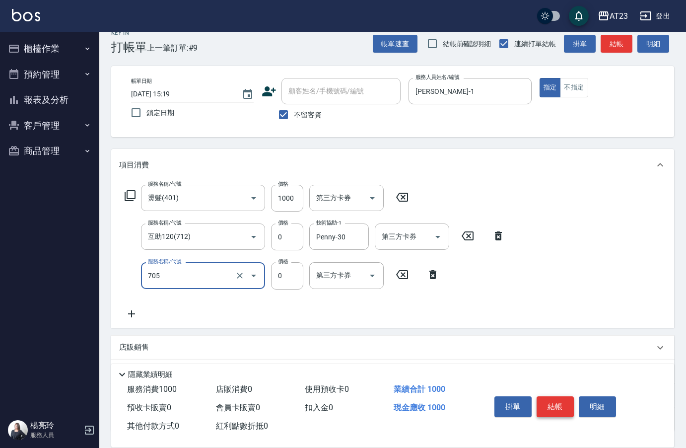
type input "互助50(705)"
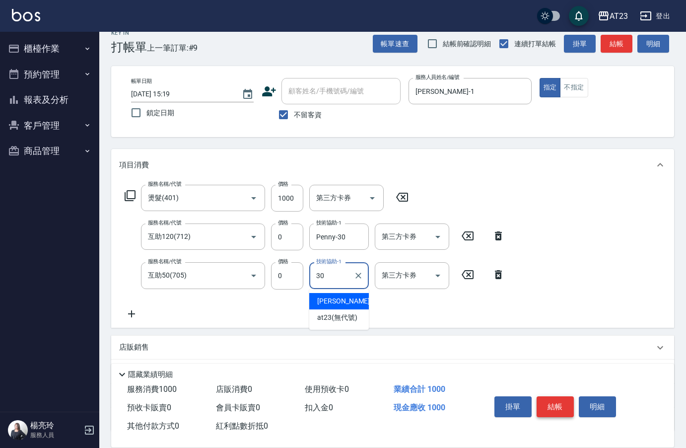
type input "Penny-30"
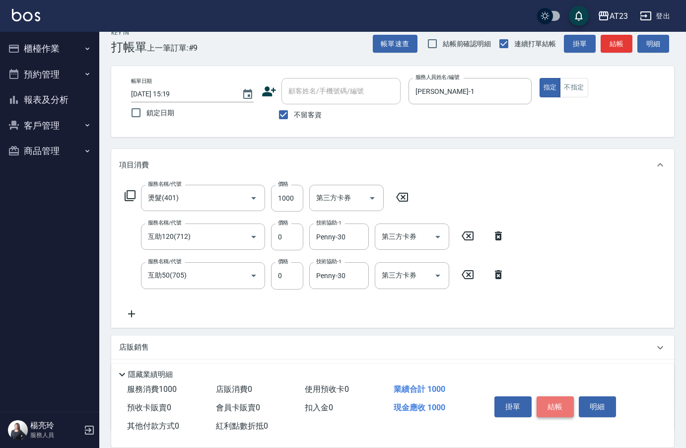
click at [561, 405] on button "結帳" at bounding box center [554, 406] width 37 height 21
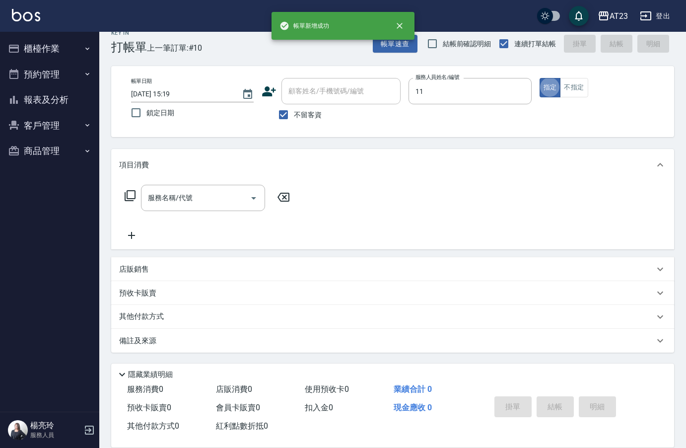
type input "JUN-11"
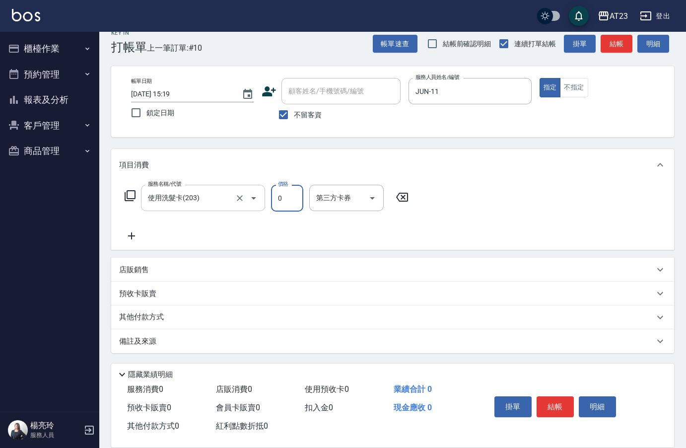
click at [184, 196] on input "使用洗髮卡(203)" at bounding box center [188, 197] width 87 height 17
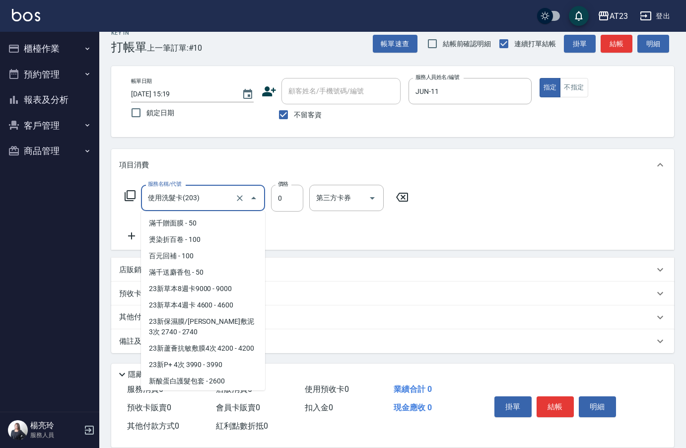
scroll to position [386, 0]
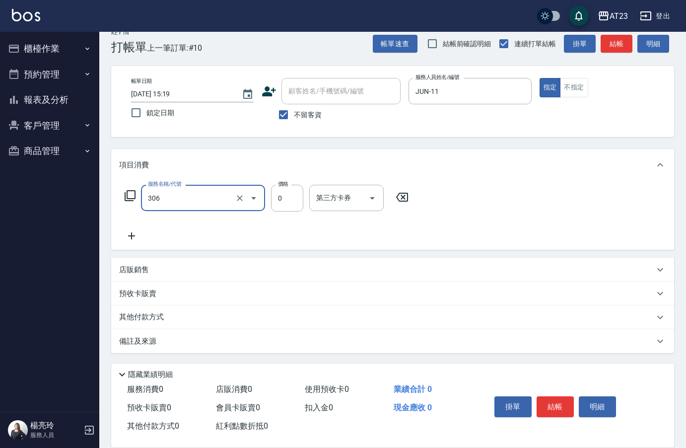
type input "剪髮卡(306)"
click at [548, 400] on button "結帳" at bounding box center [554, 406] width 37 height 21
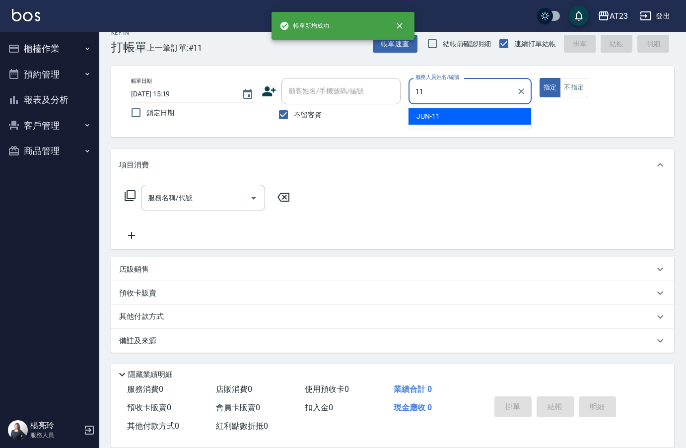
type input "JUN-11"
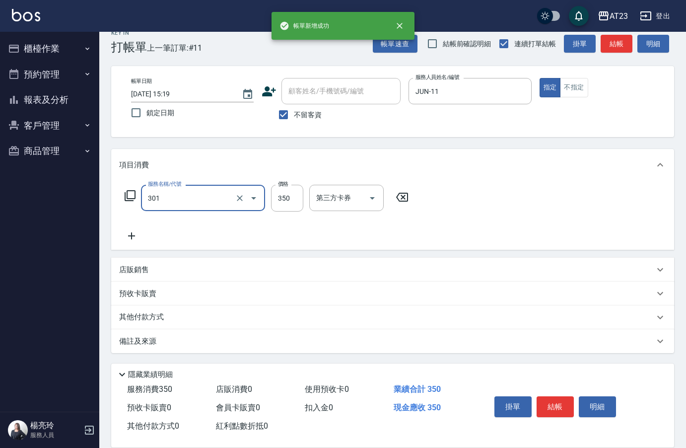
type input "造型剪髮(301)"
type input "400"
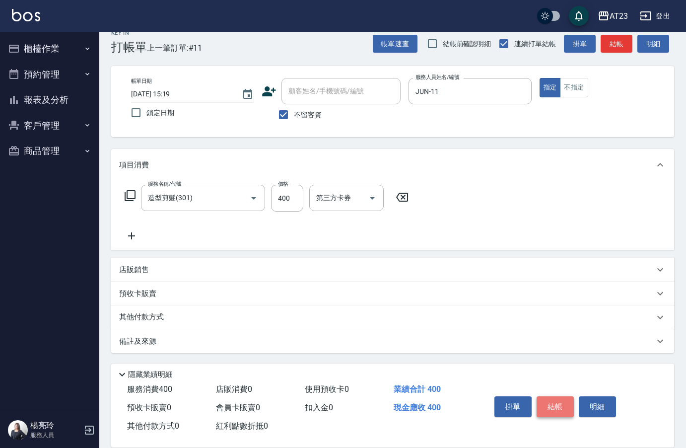
click at [556, 406] on button "結帳" at bounding box center [554, 406] width 37 height 21
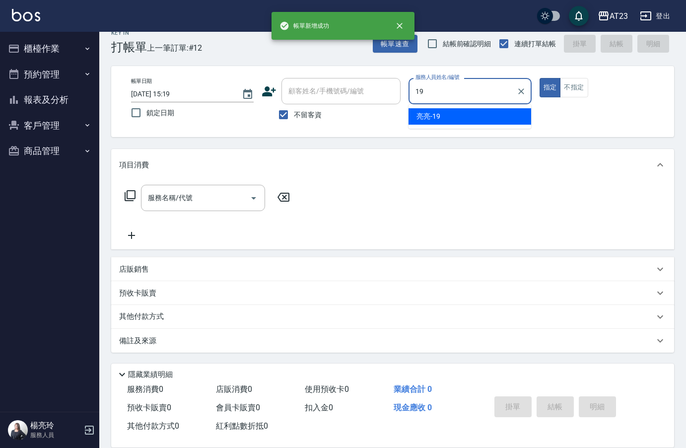
type input "[PERSON_NAME]-19"
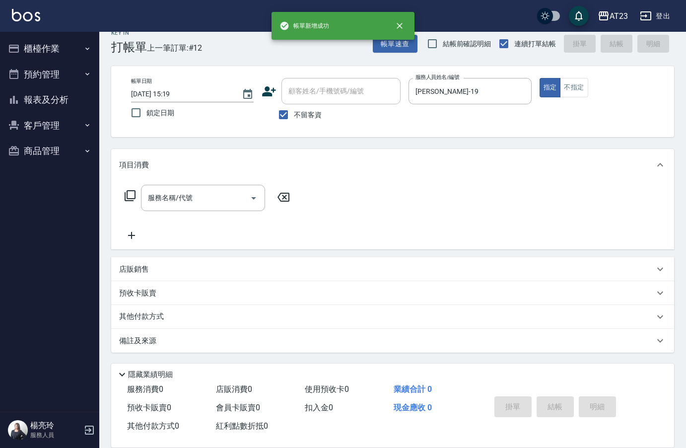
drag, startPoint x: 138, startPoint y: 189, endPoint x: 134, endPoint y: 193, distance: 5.6
click at [137, 190] on div "服務名稱/代號 服務名稱/代號" at bounding box center [207, 198] width 177 height 26
click at [134, 193] on icon at bounding box center [130, 195] width 11 height 11
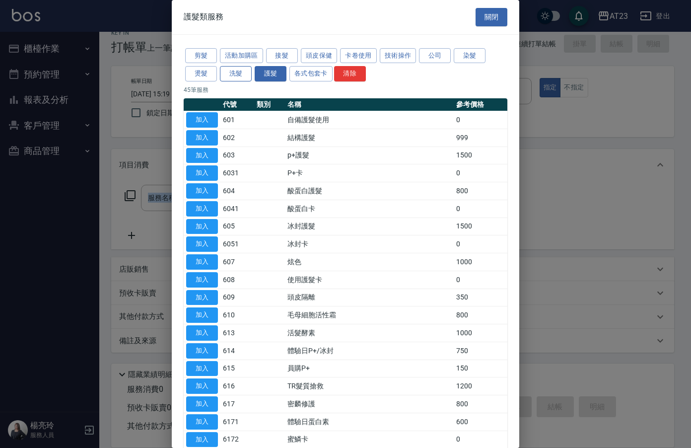
click at [248, 70] on button "洗髮" at bounding box center [236, 73] width 32 height 15
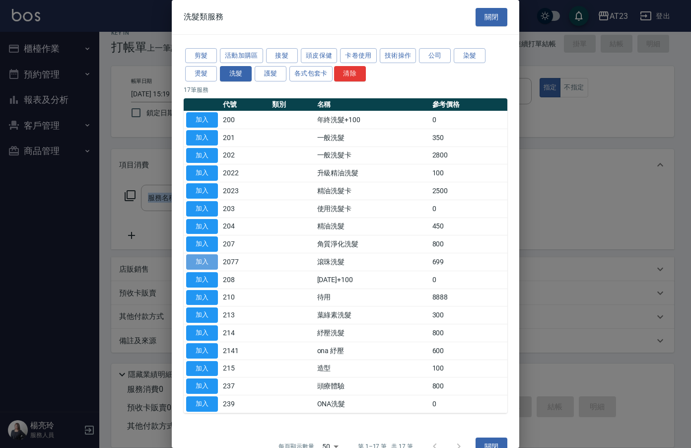
click at [213, 262] on button "加入" at bounding box center [202, 261] width 32 height 15
type input "滾珠洗髮(2077)"
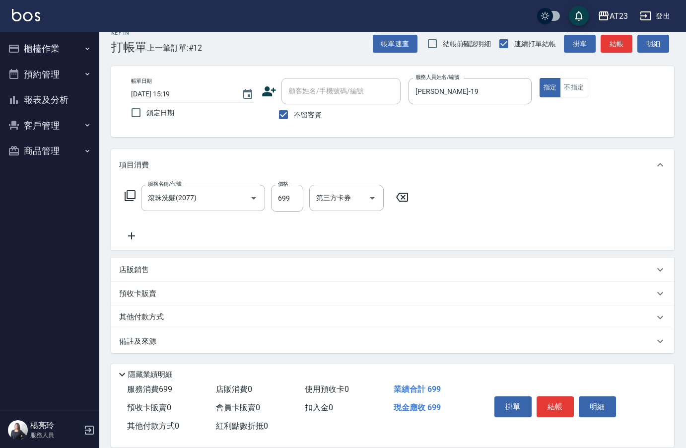
click at [127, 242] on icon at bounding box center [131, 236] width 25 height 12
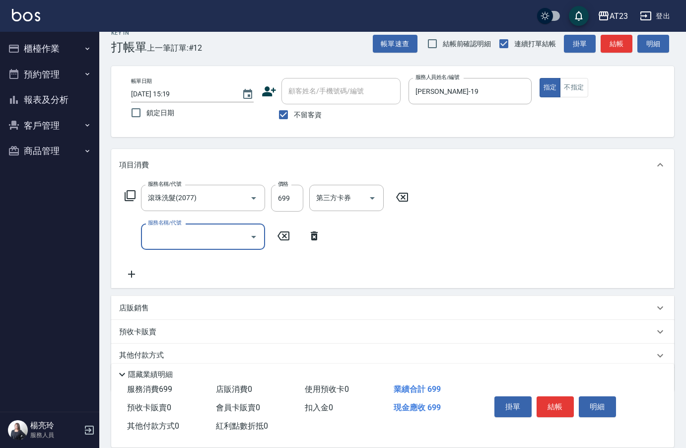
click at [166, 239] on input "服務名稱/代號" at bounding box center [195, 236] width 100 height 17
type input "造型剪髮(301)"
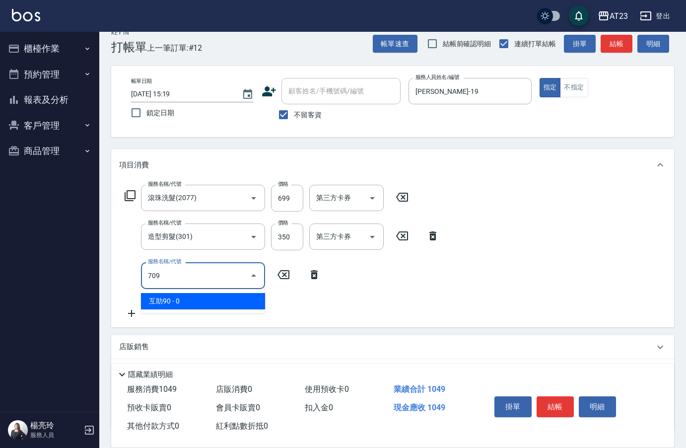
type input "互助90(709)"
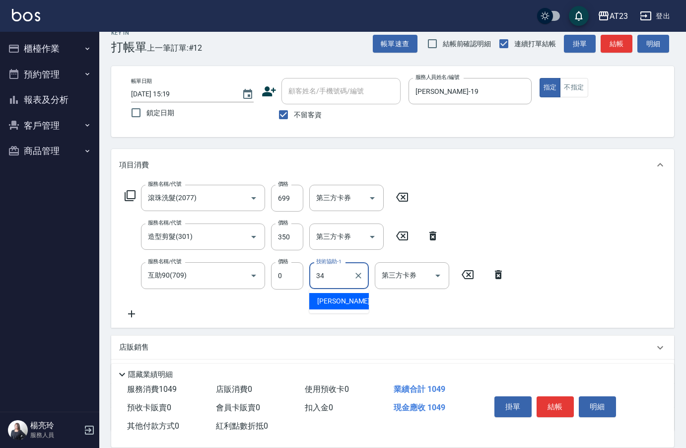
type input "Amy-34"
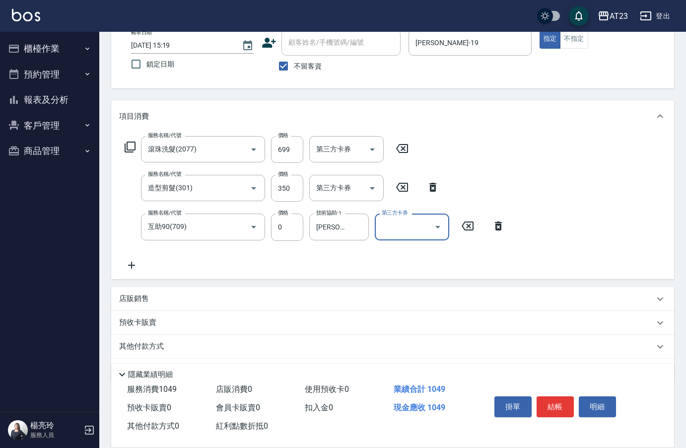
scroll to position [92, 0]
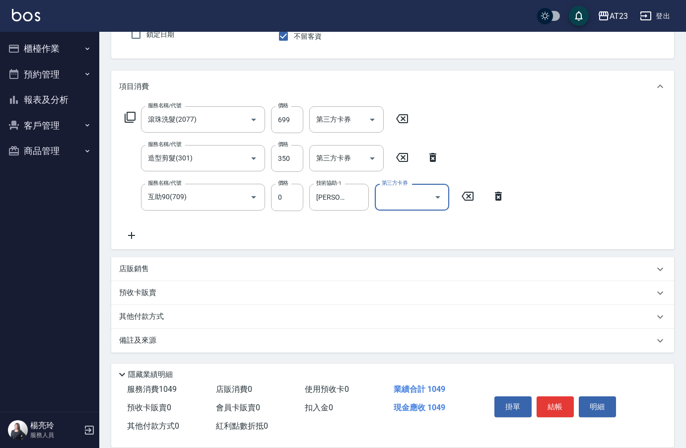
click at [165, 320] on p "其他付款方式" at bounding box center [144, 316] width 50 height 11
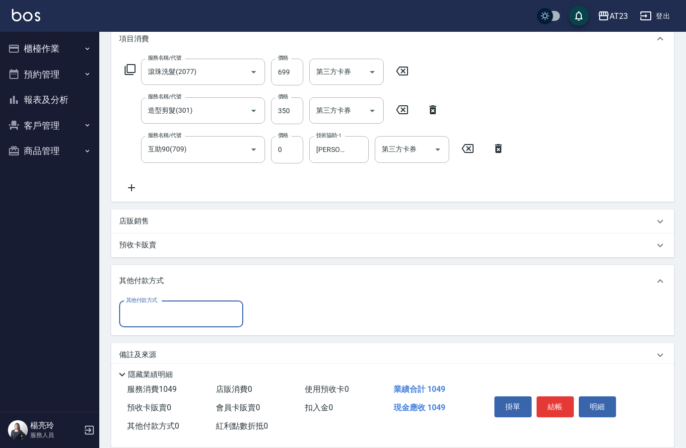
scroll to position [145, 0]
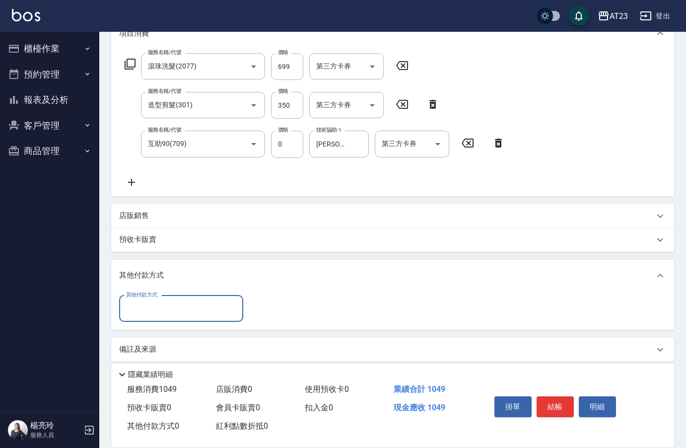
click at [159, 315] on input "其他付款方式" at bounding box center [181, 308] width 115 height 17
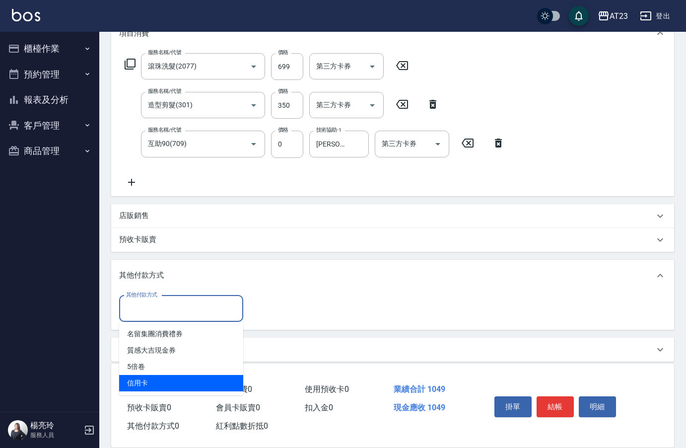
click at [148, 385] on span "信用卡" at bounding box center [181, 383] width 124 height 16
type input "信用卡"
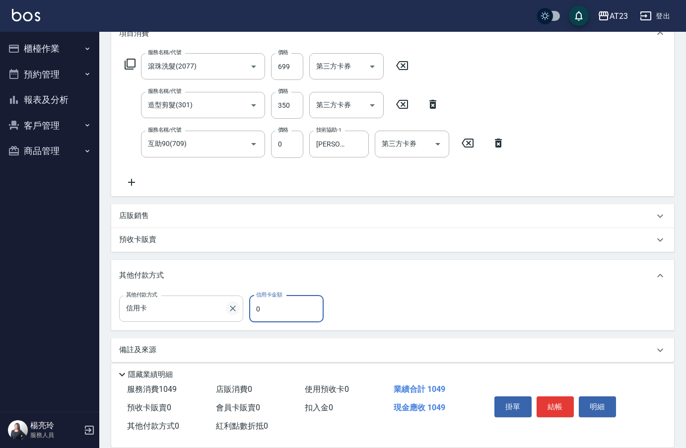
drag, startPoint x: 256, startPoint y: 309, endPoint x: 232, endPoint y: 309, distance: 24.3
click at [234, 310] on div "其他付款方式 信用卡 其他付款方式 信用卡金額 0 信用卡金額" at bounding box center [224, 308] width 210 height 27
drag, startPoint x: 289, startPoint y: 307, endPoint x: 218, endPoint y: 292, distance: 72.5
click at [218, 292] on div "其他付款方式 信用卡 其他付款方式 信用卡金額 0 信用卡金額" at bounding box center [392, 310] width 563 height 39
type input "1049"
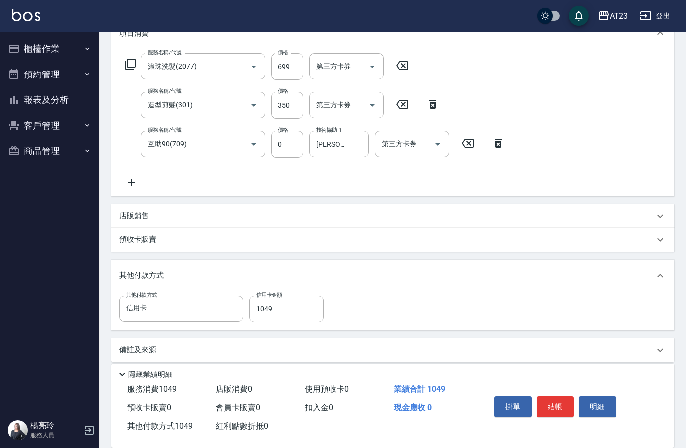
click at [574, 173] on div "服務名稱/代號 滾珠洗髮(2077) 服務名稱/代號 價格 699 價格 第三方卡券 第三方卡券 服務名稱/代號 造型剪髮(301) 服務名稱/代號 價格 3…" at bounding box center [392, 122] width 563 height 146
click at [563, 403] on button "結帳" at bounding box center [554, 406] width 37 height 21
type input "2025/09/17 15:20"
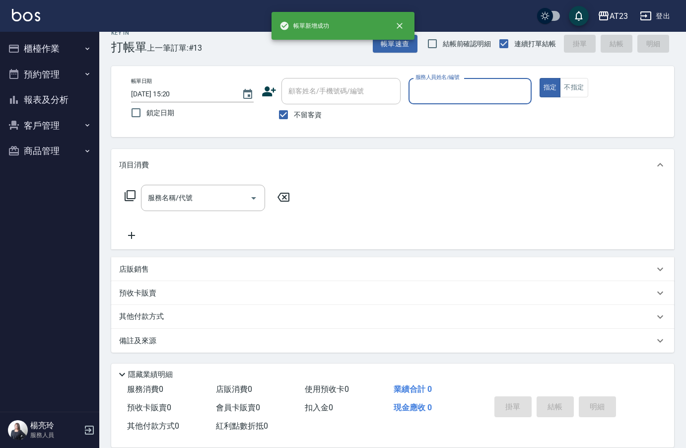
scroll to position [14, 0]
type input "歐娜-1"
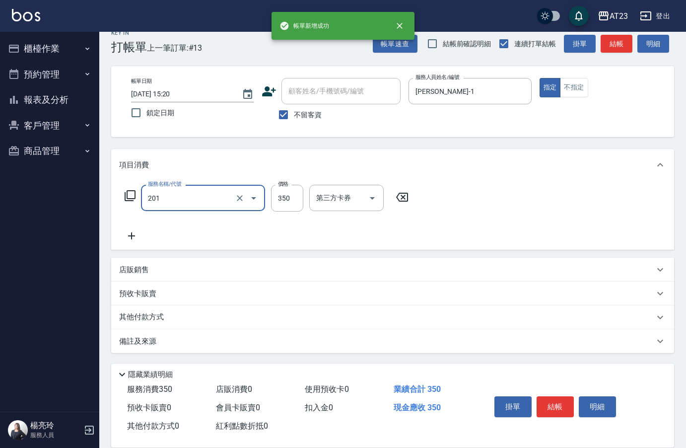
type input "一般洗髮(201)"
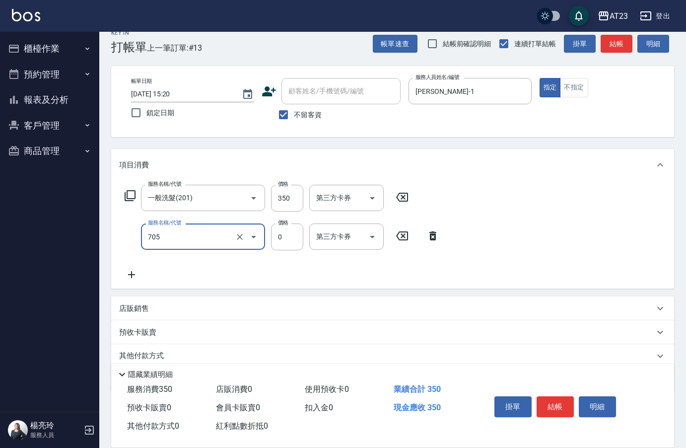
type input "互助50(705)"
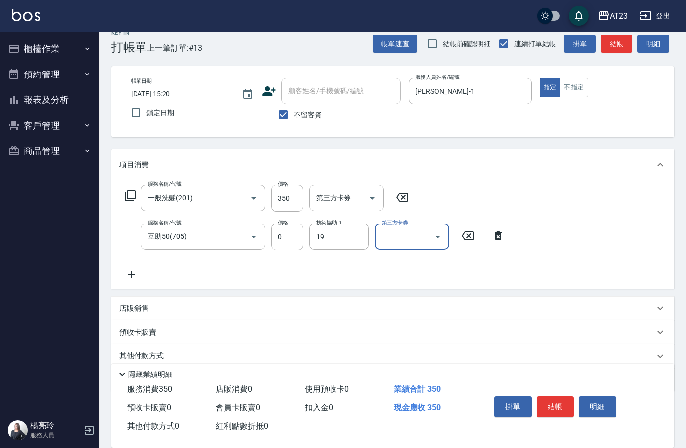
type input "[PERSON_NAME]-19"
click at [553, 400] on button "結帳" at bounding box center [554, 406] width 37 height 21
